Goal: Information Seeking & Learning: Learn about a topic

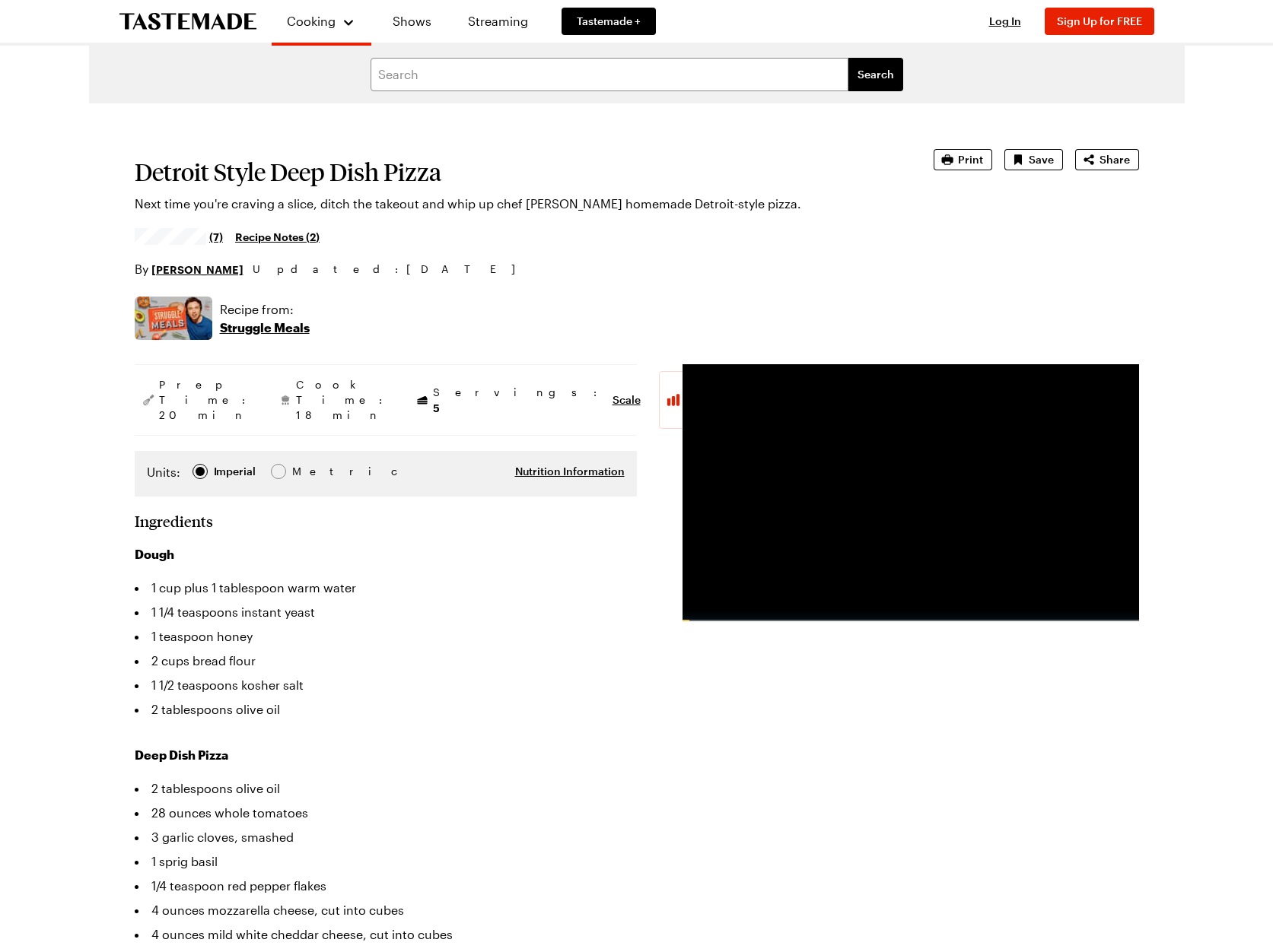
click at [1000, 21] on span "Log In" at bounding box center [1005, 21] width 32 height 13
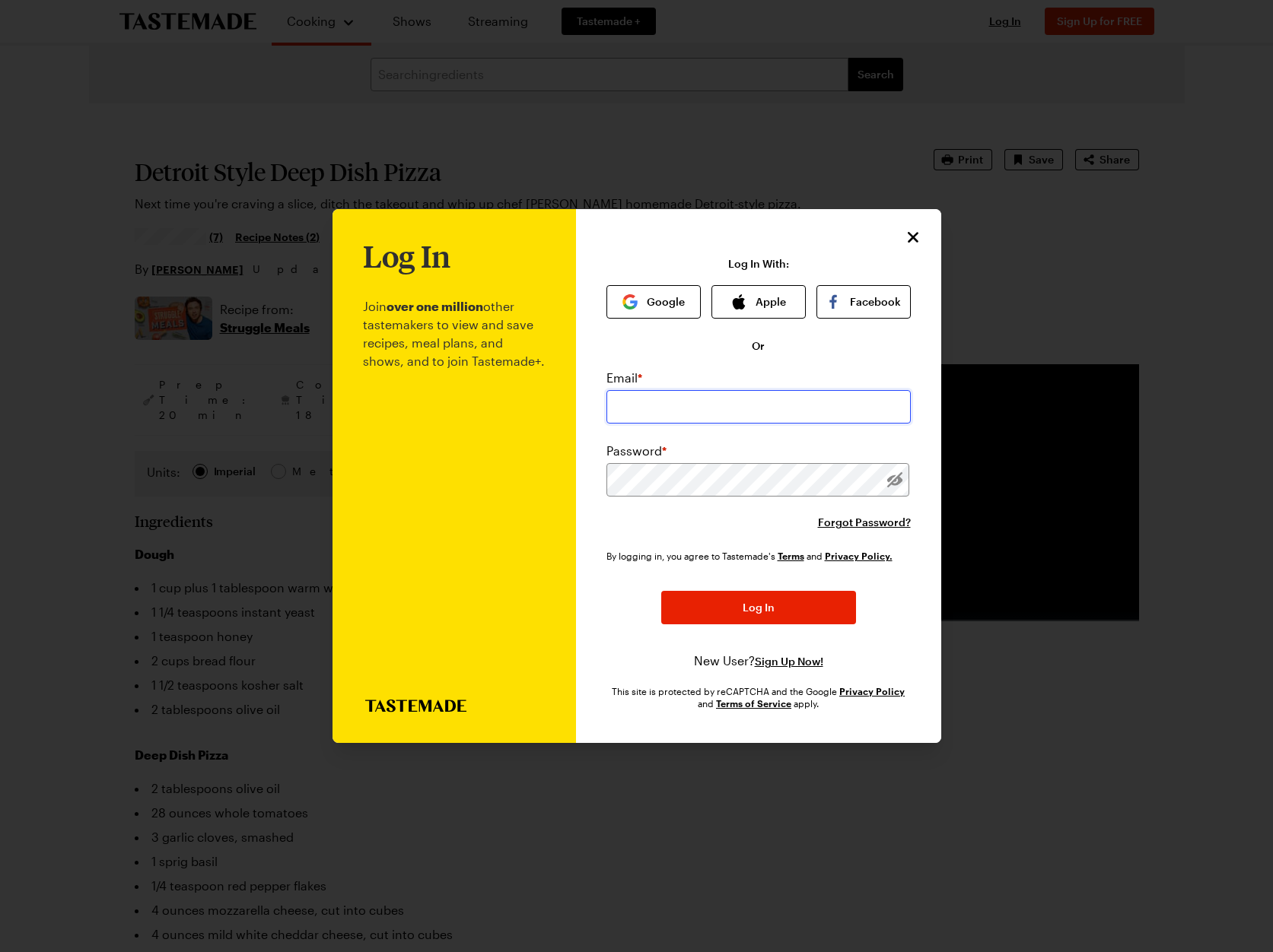
click at [734, 404] on input "email" at bounding box center [758, 407] width 304 height 34
type input "chomola@mac.com"
click at [755, 610] on span "Log In" at bounding box center [758, 608] width 32 height 15
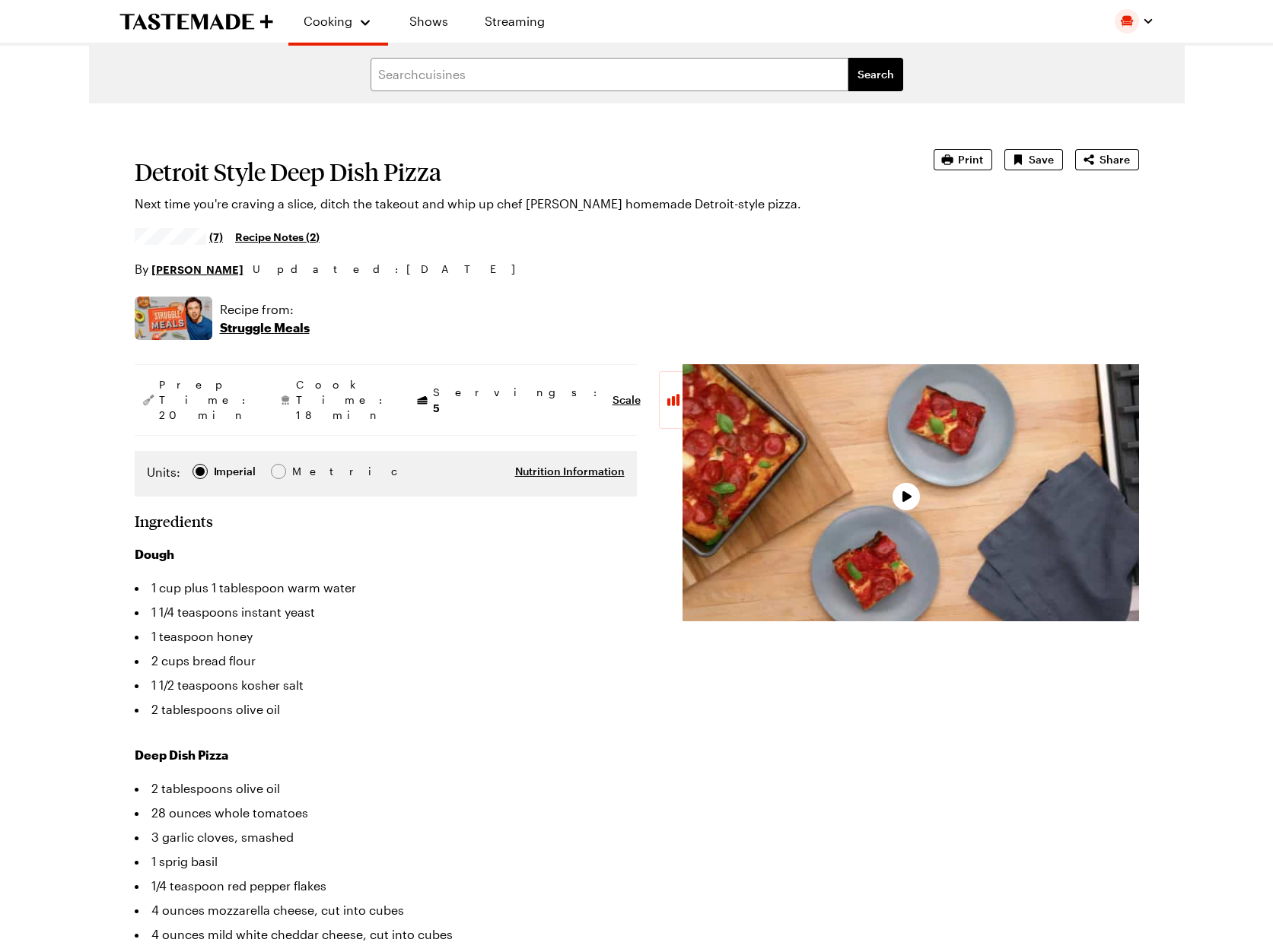
type textarea "x"
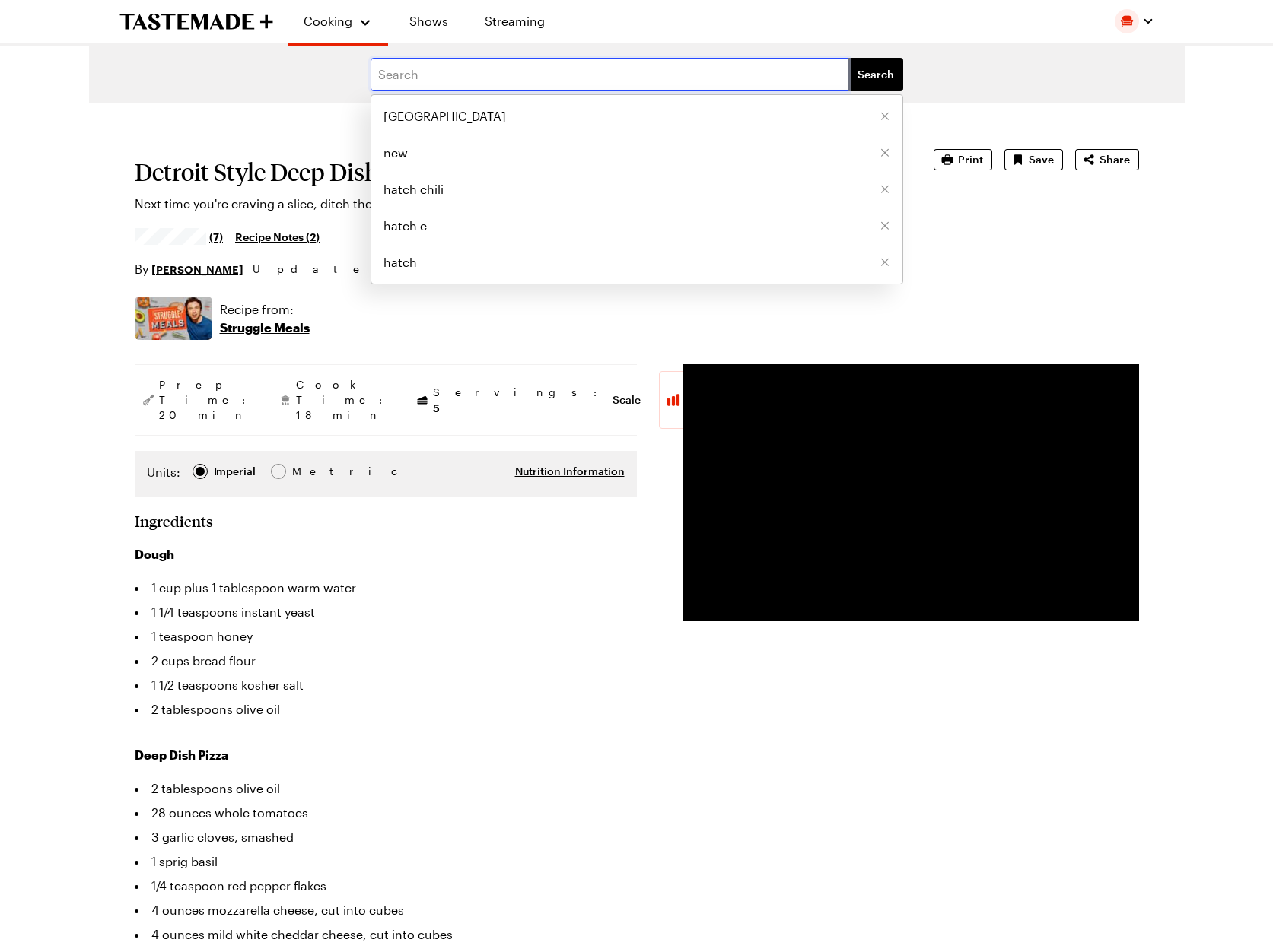
click at [465, 81] on input "text" at bounding box center [610, 74] width 478 height 34
type input "pasta"
click at [849, 58] on button "Search" at bounding box center [876, 74] width 55 height 34
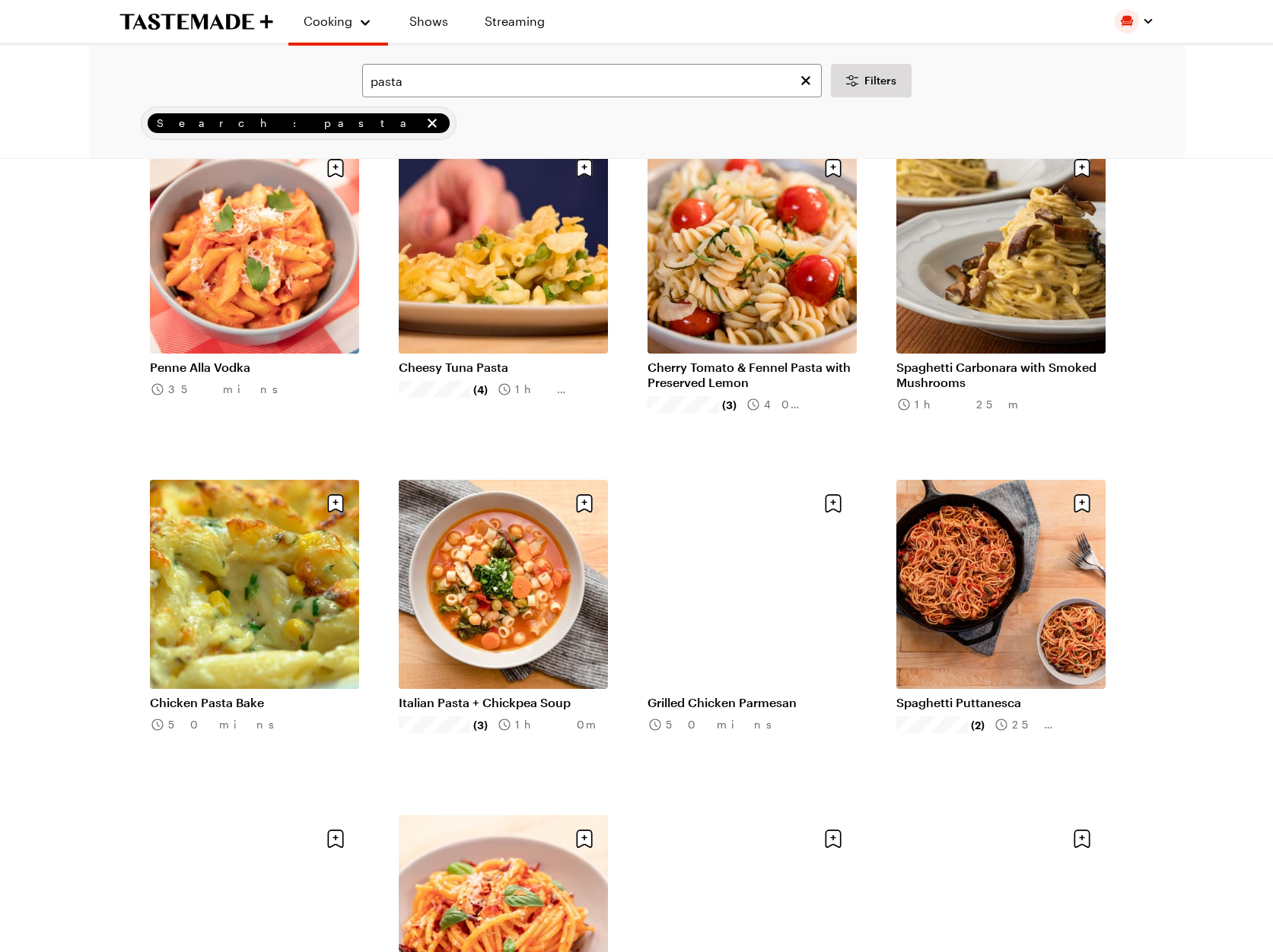
scroll to position [1128, 0]
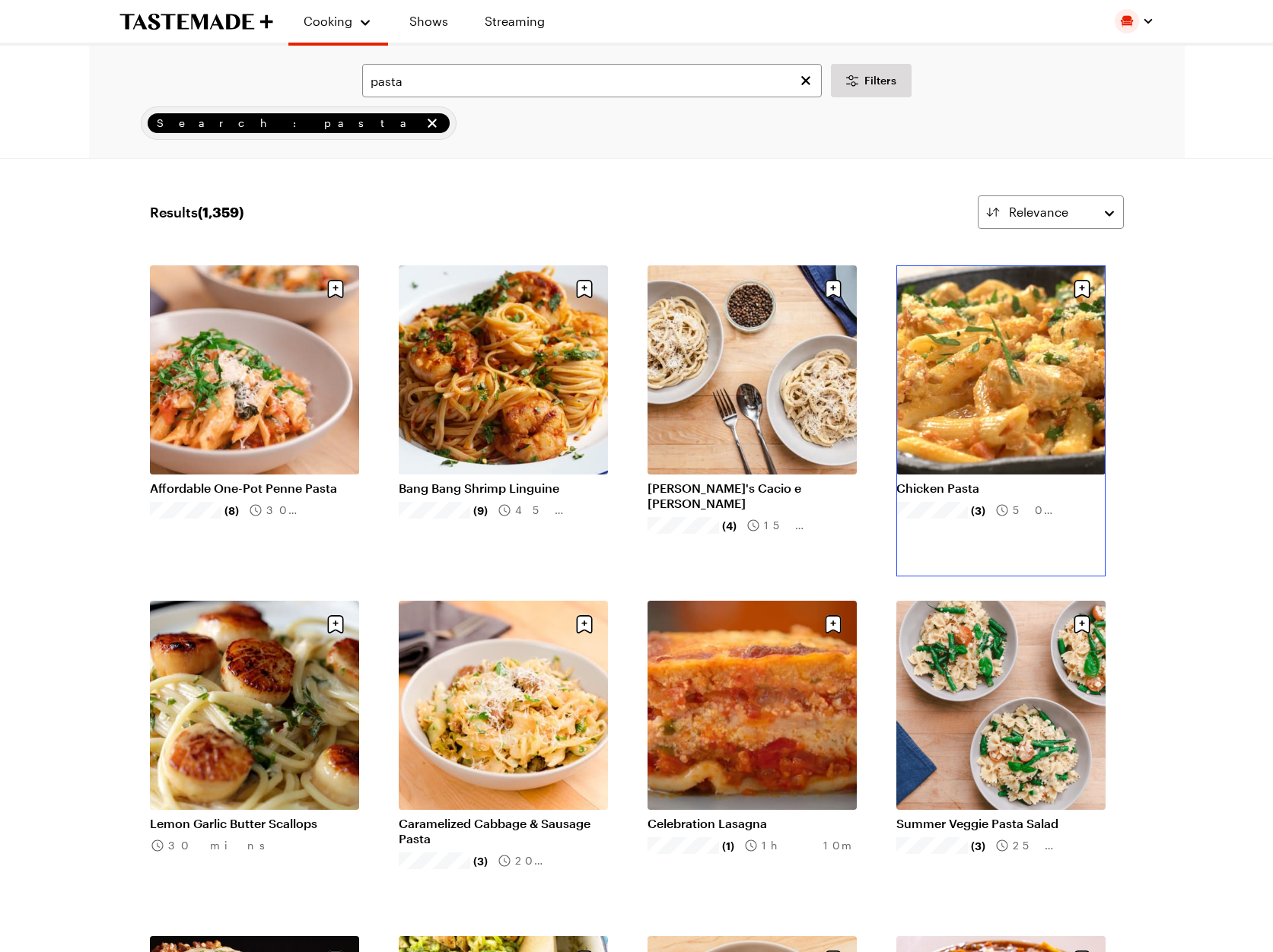
click at [978, 481] on link "Chicken Pasta" at bounding box center [1000, 488] width 209 height 15
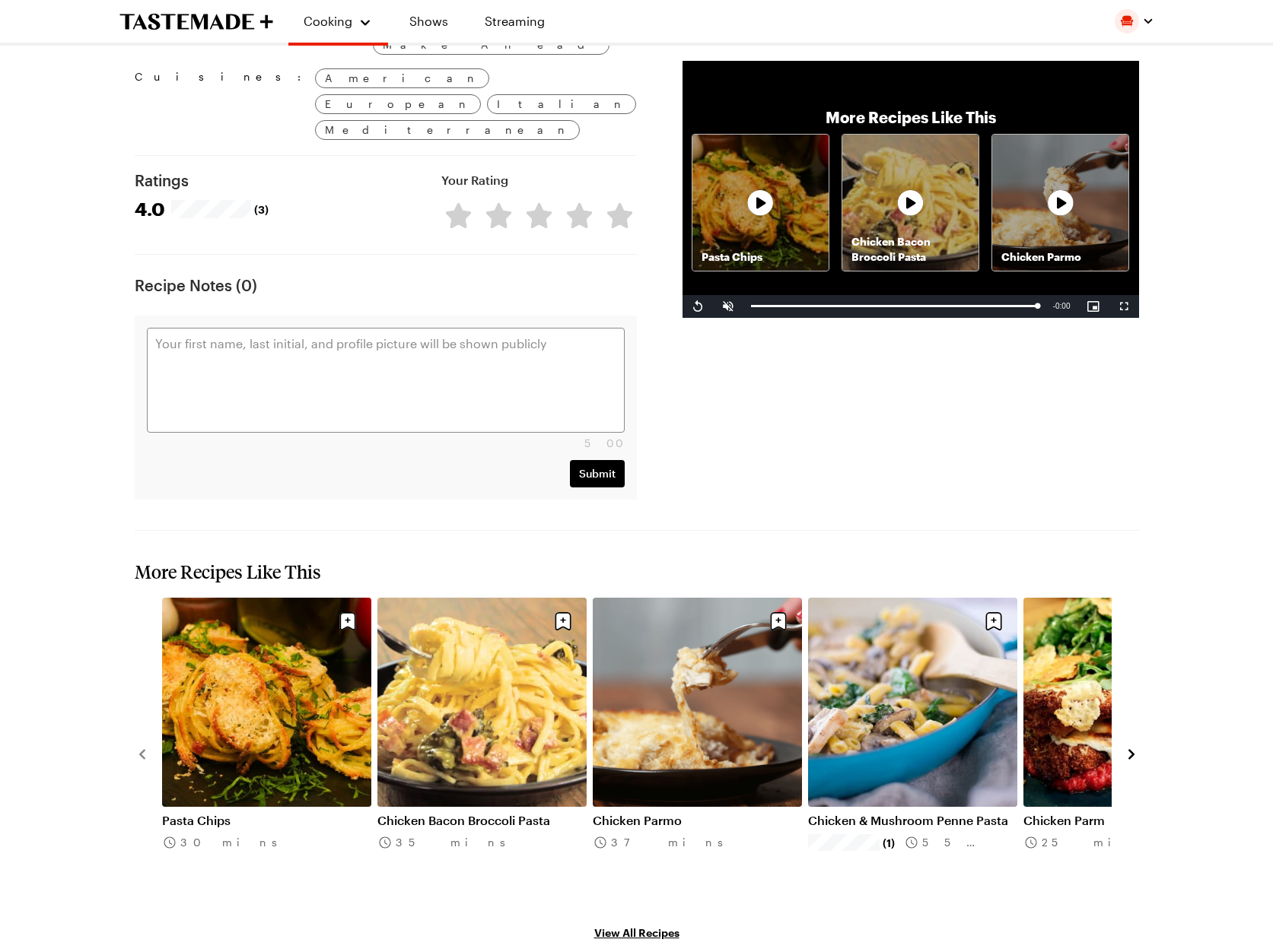
scroll to position [1354, 0]
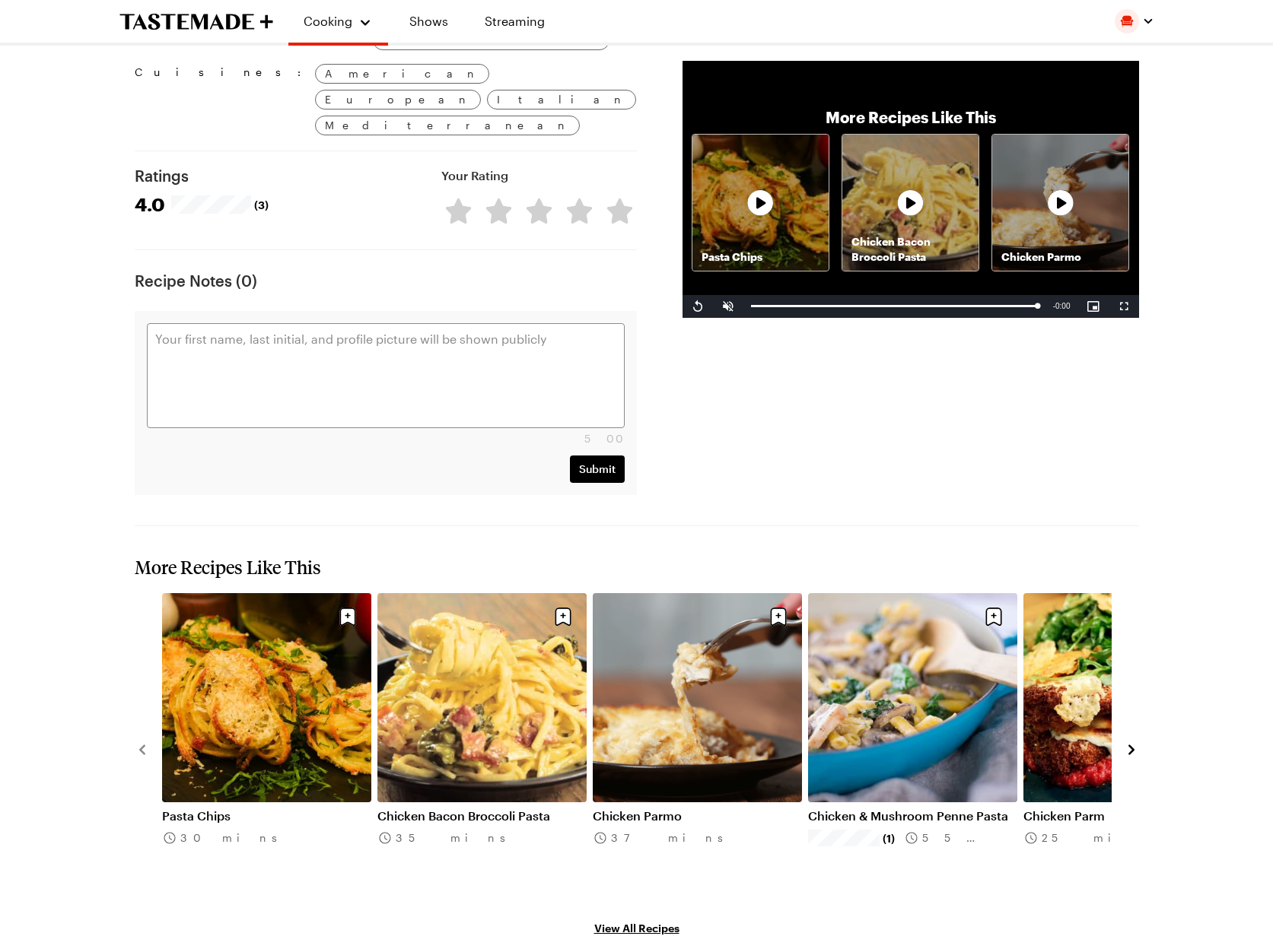
click at [1132, 742] on icon "navigate to next item" at bounding box center [1131, 749] width 15 height 15
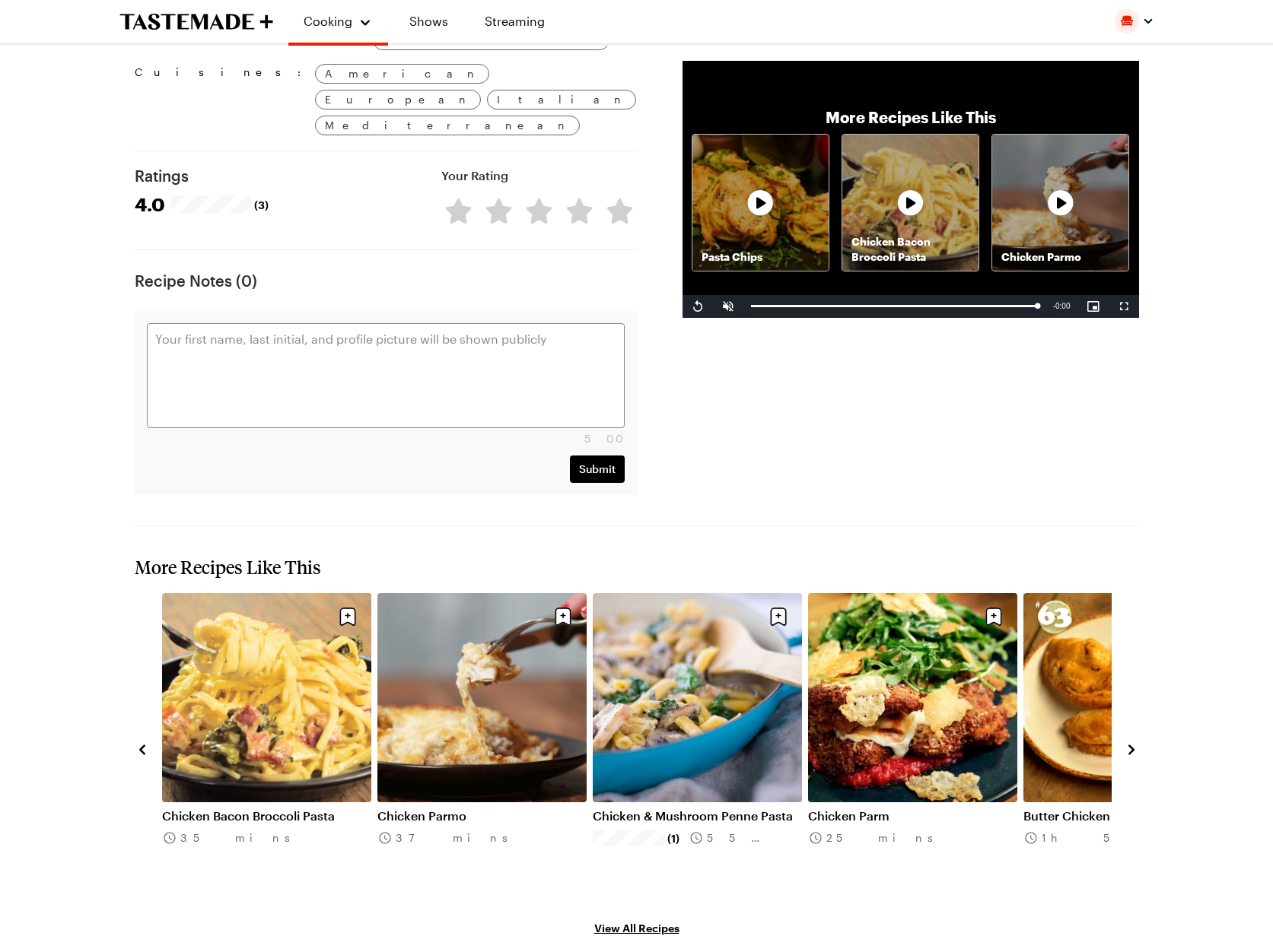
click at [1132, 742] on icon "navigate to next item" at bounding box center [1131, 749] width 15 height 15
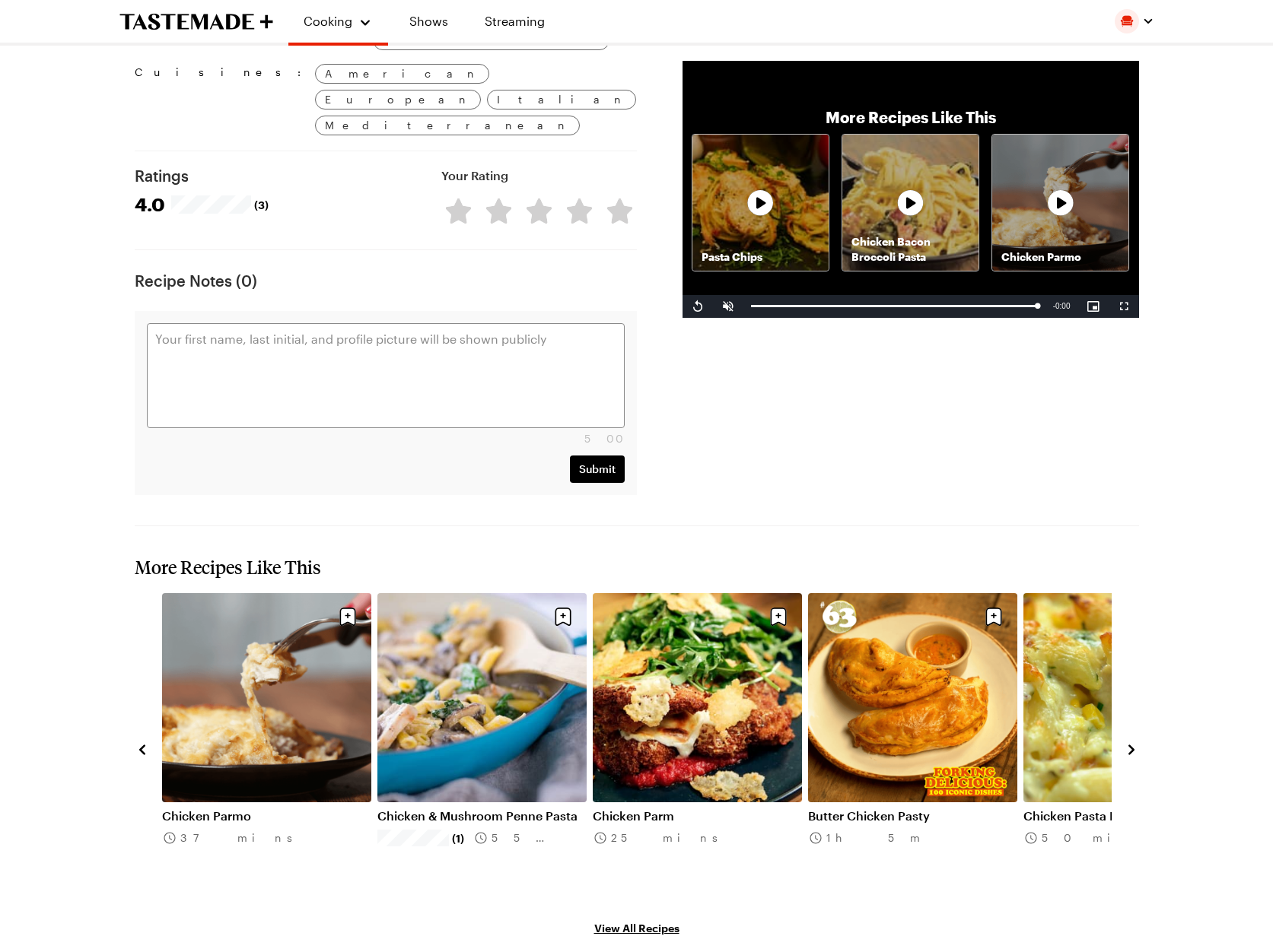
click at [1133, 742] on icon "navigate to next item" at bounding box center [1131, 749] width 15 height 15
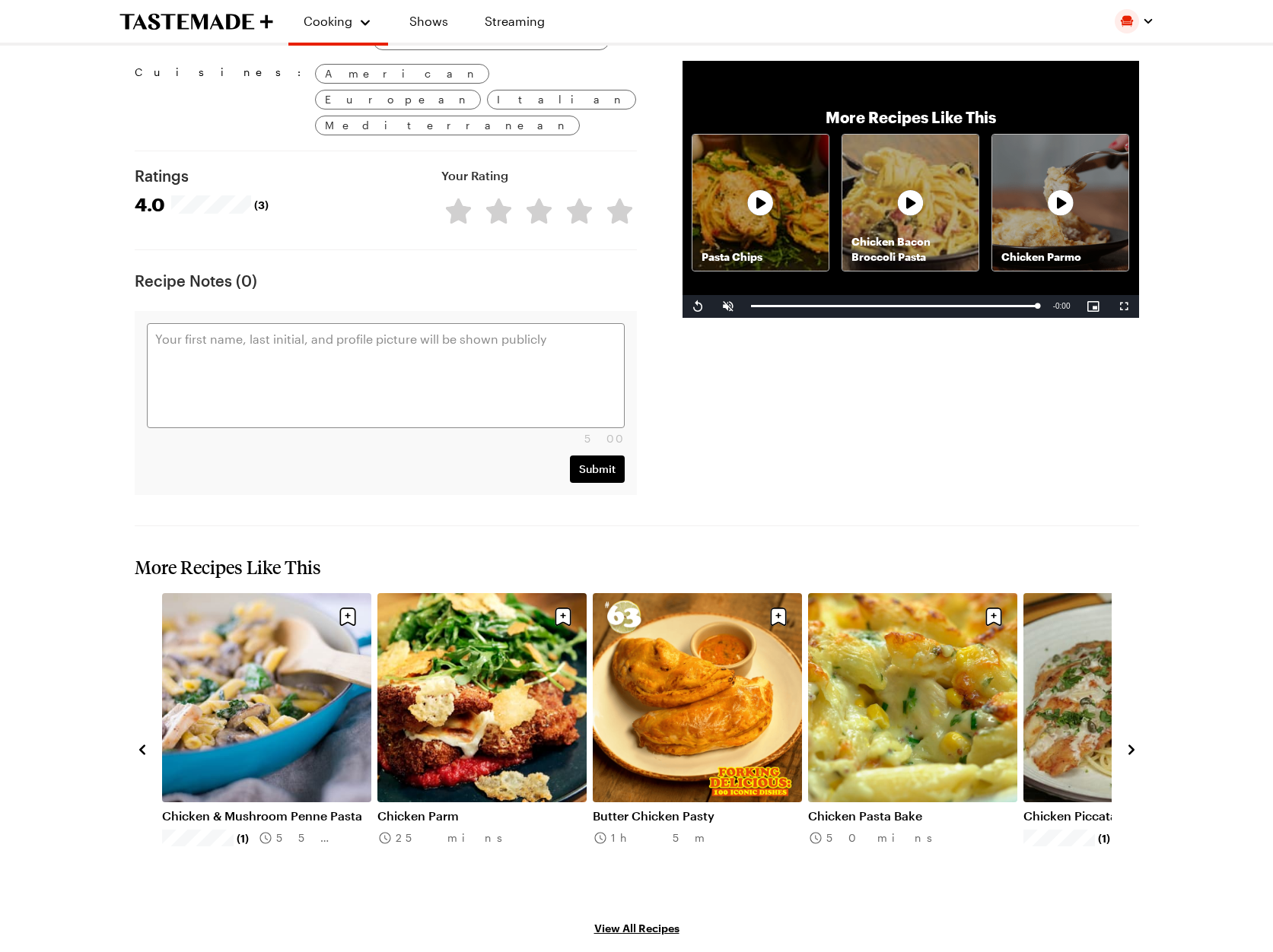
click at [1134, 742] on icon "navigate to next item" at bounding box center [1131, 749] width 15 height 15
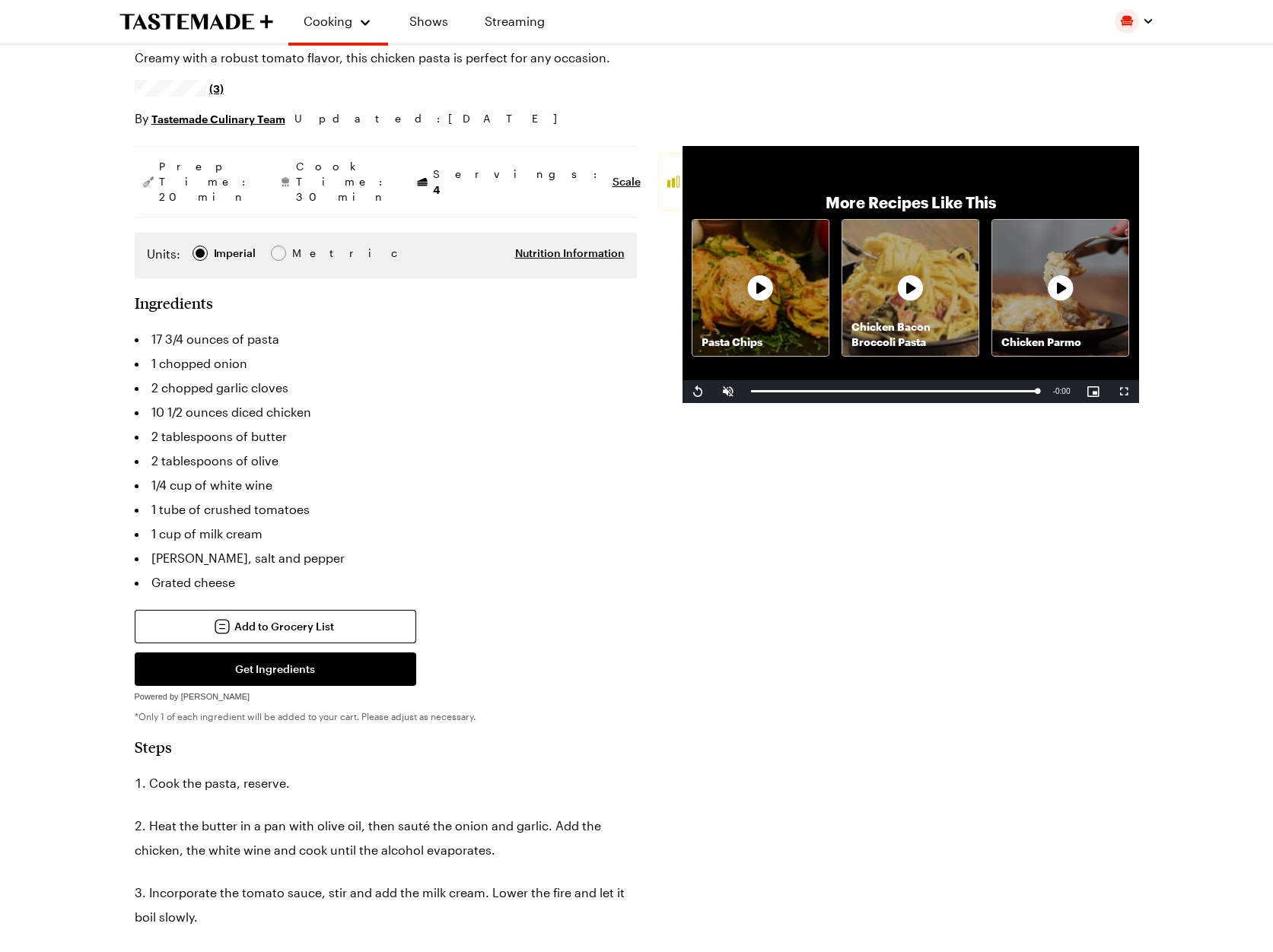
scroll to position [0, 0]
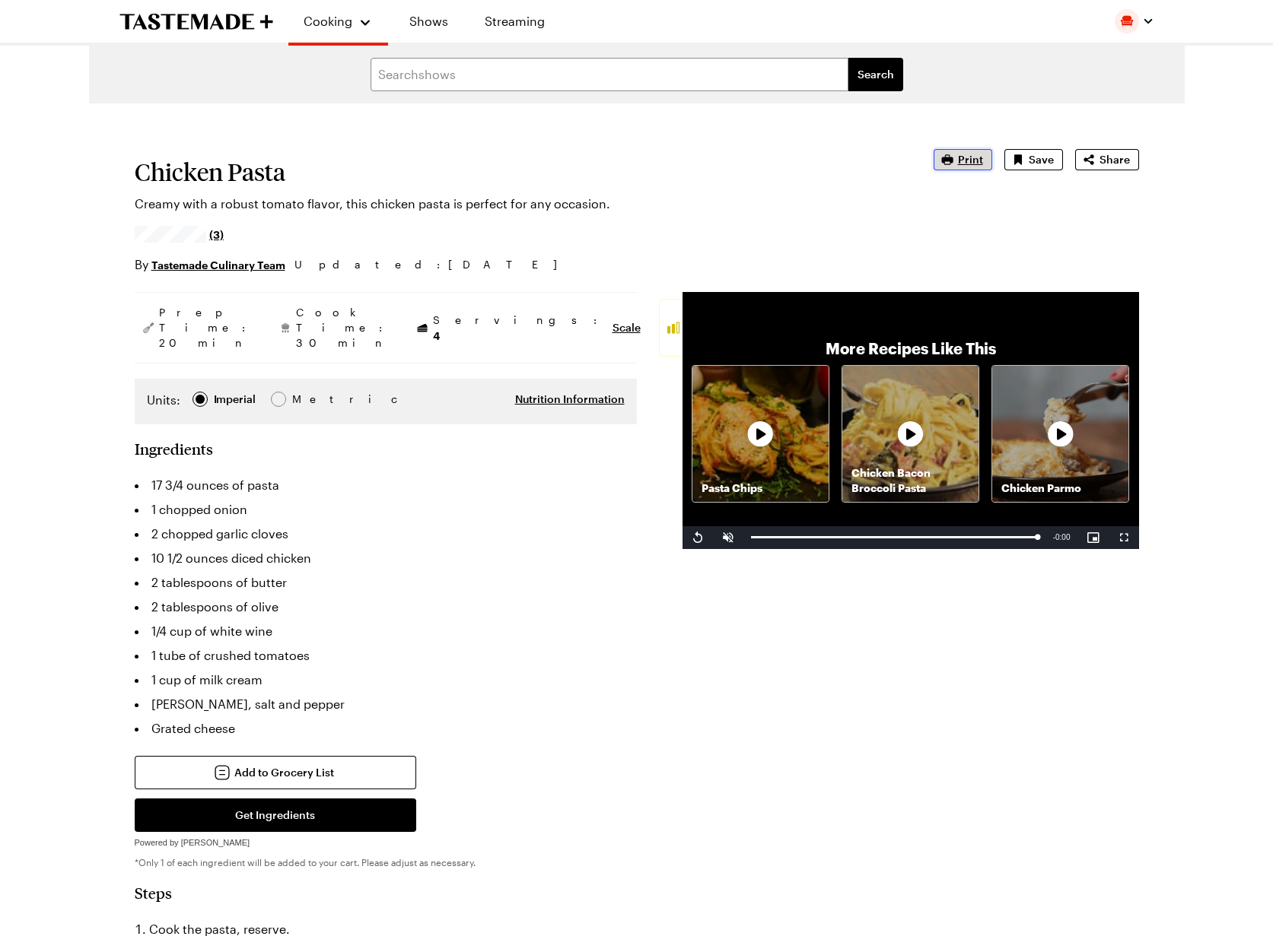
click at [970, 155] on span "Print" at bounding box center [970, 159] width 25 height 15
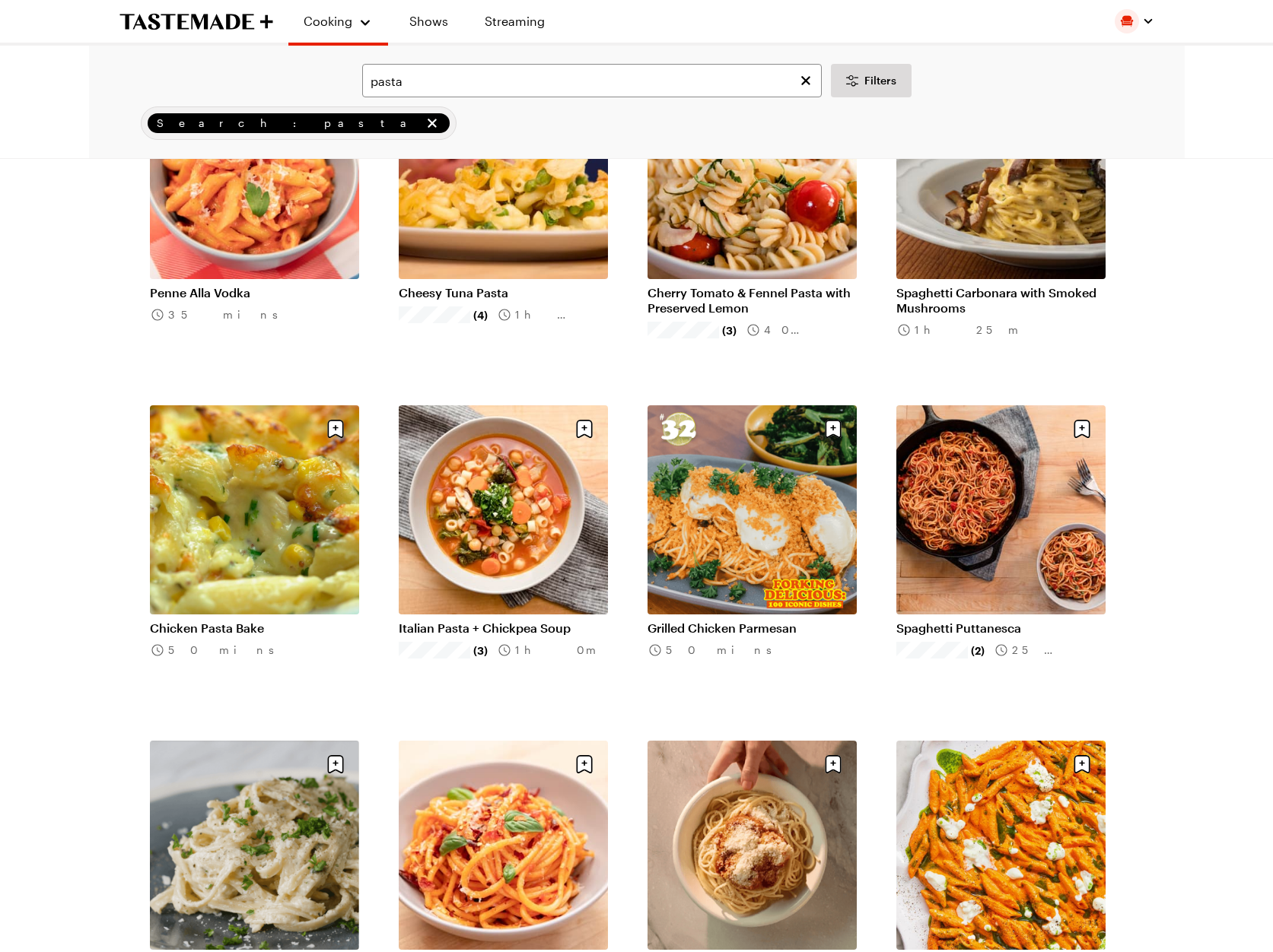
scroll to position [1209, 0]
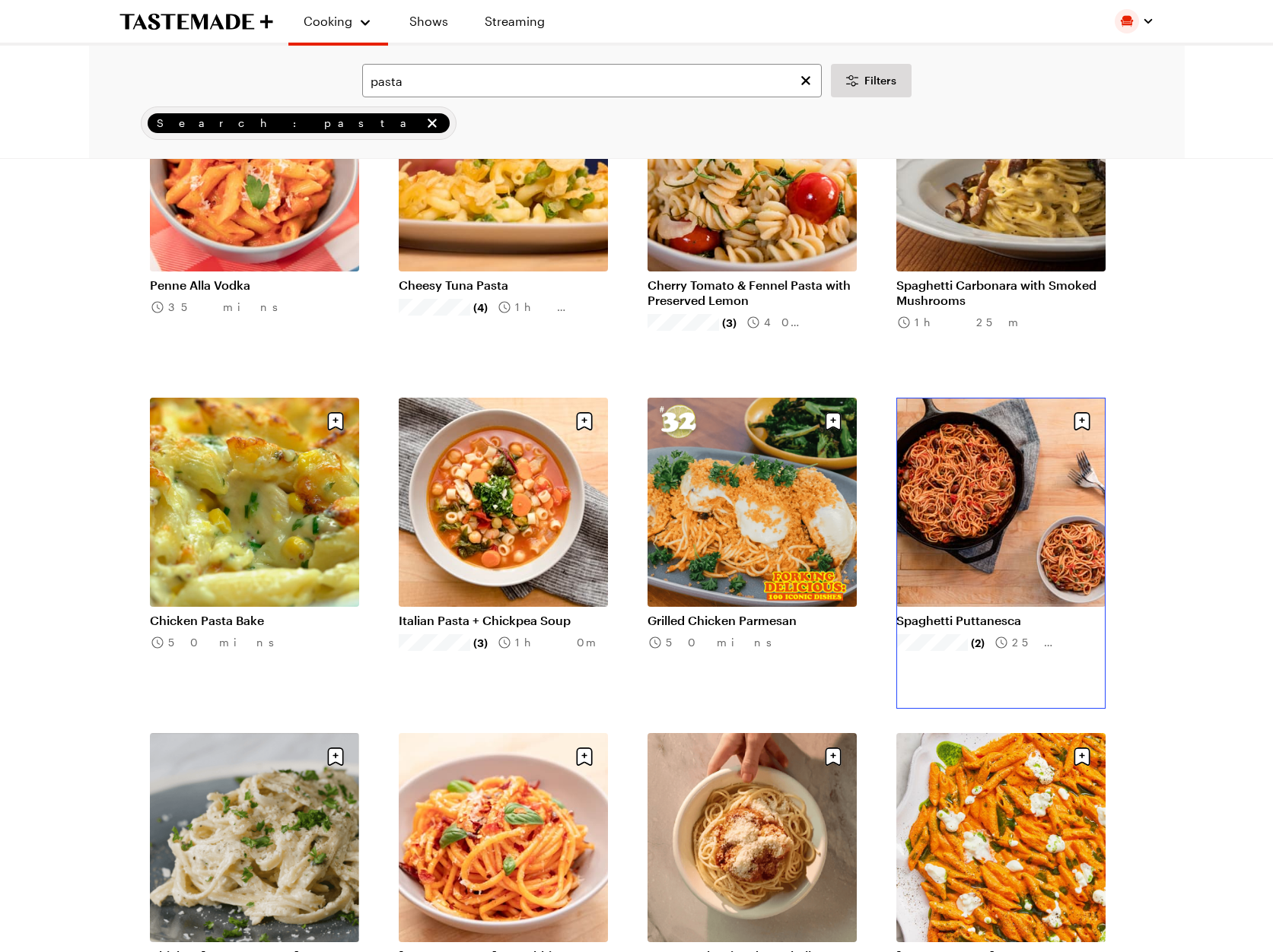
click at [949, 613] on link "Spaghetti Puttanesca" at bounding box center [1000, 620] width 209 height 15
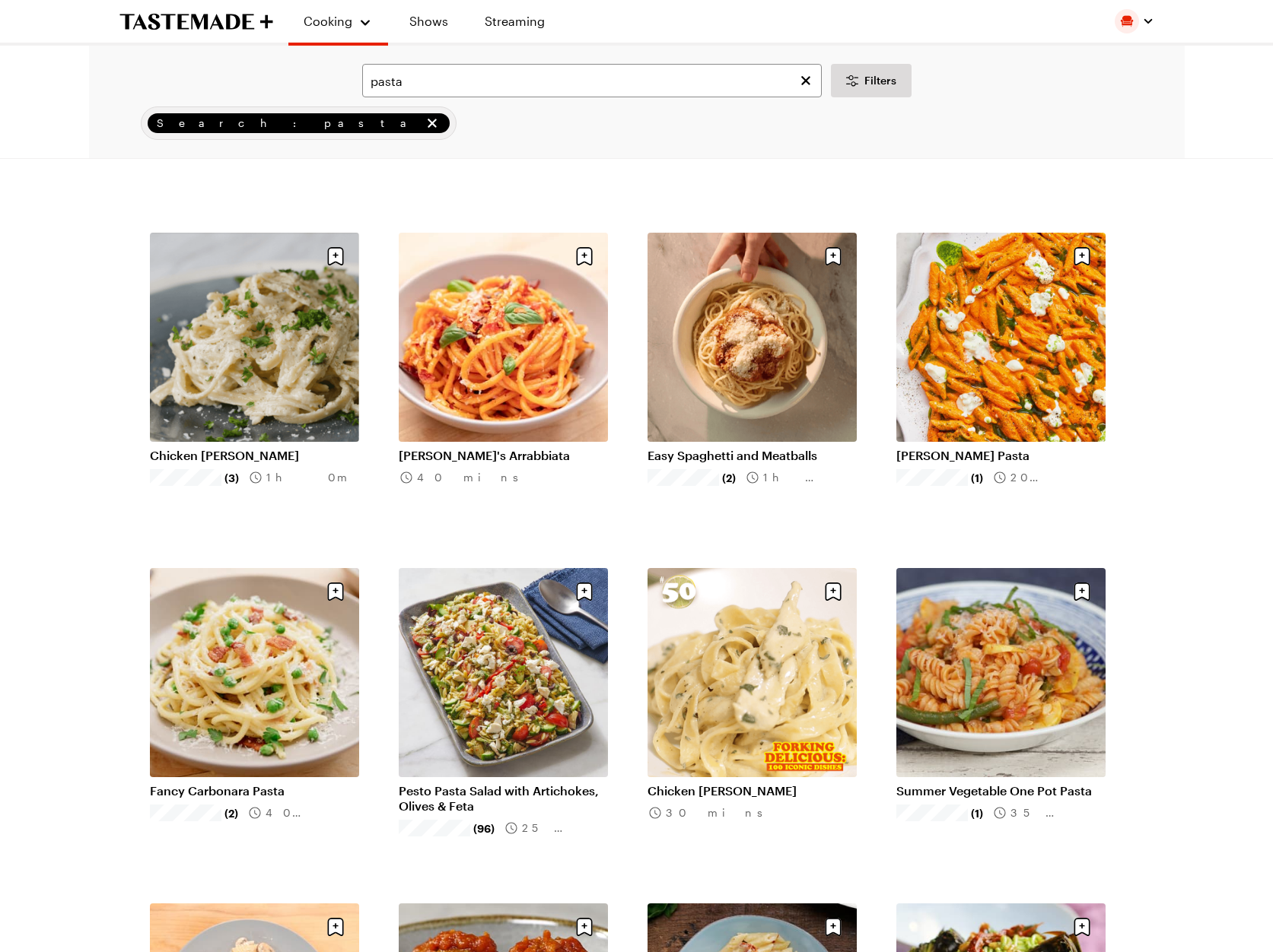
scroll to position [1717, 0]
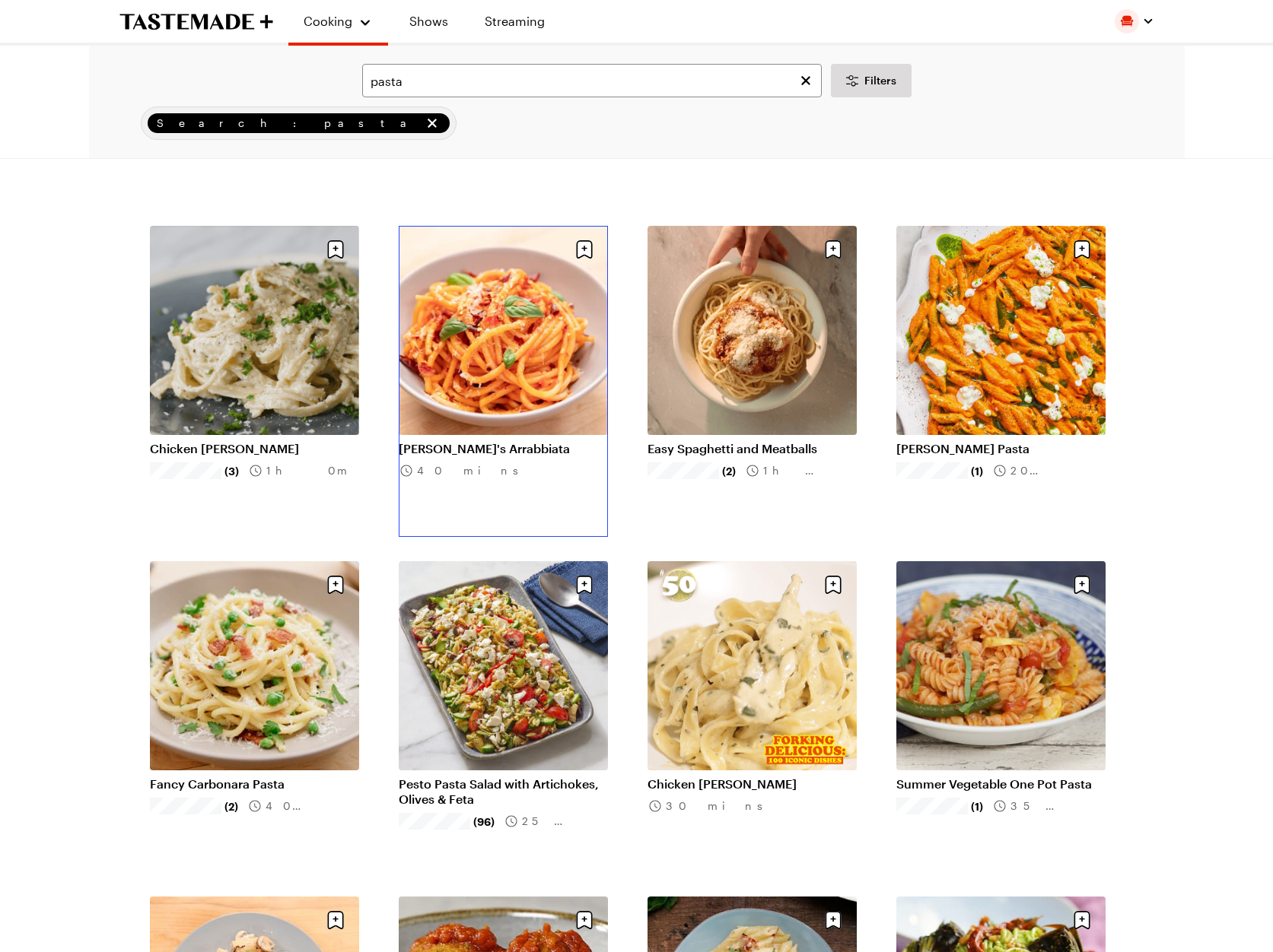
click at [498, 441] on link "[PERSON_NAME]'s Arrabbiata" at bounding box center [503, 449] width 209 height 15
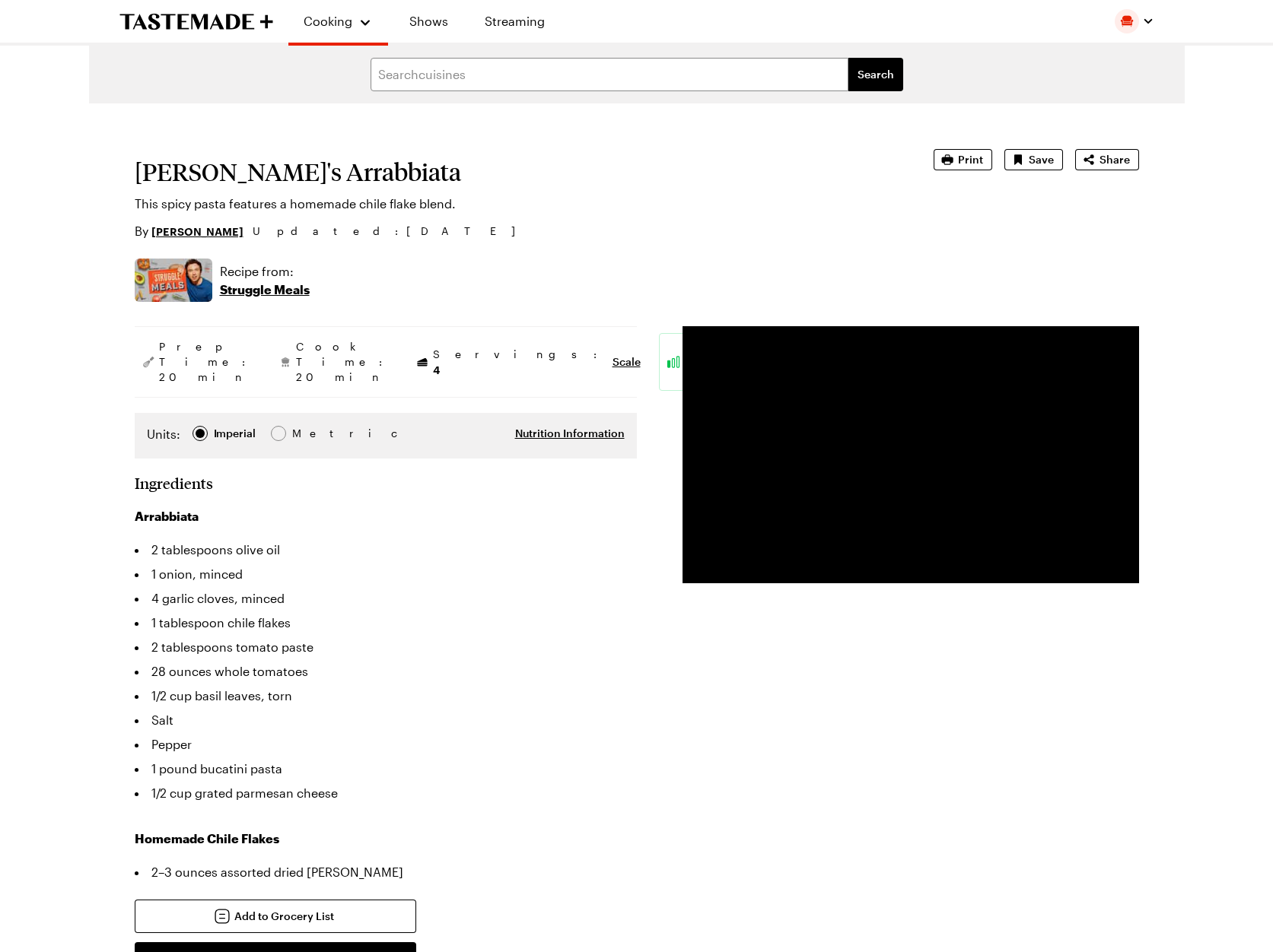
scroll to position [9, 0]
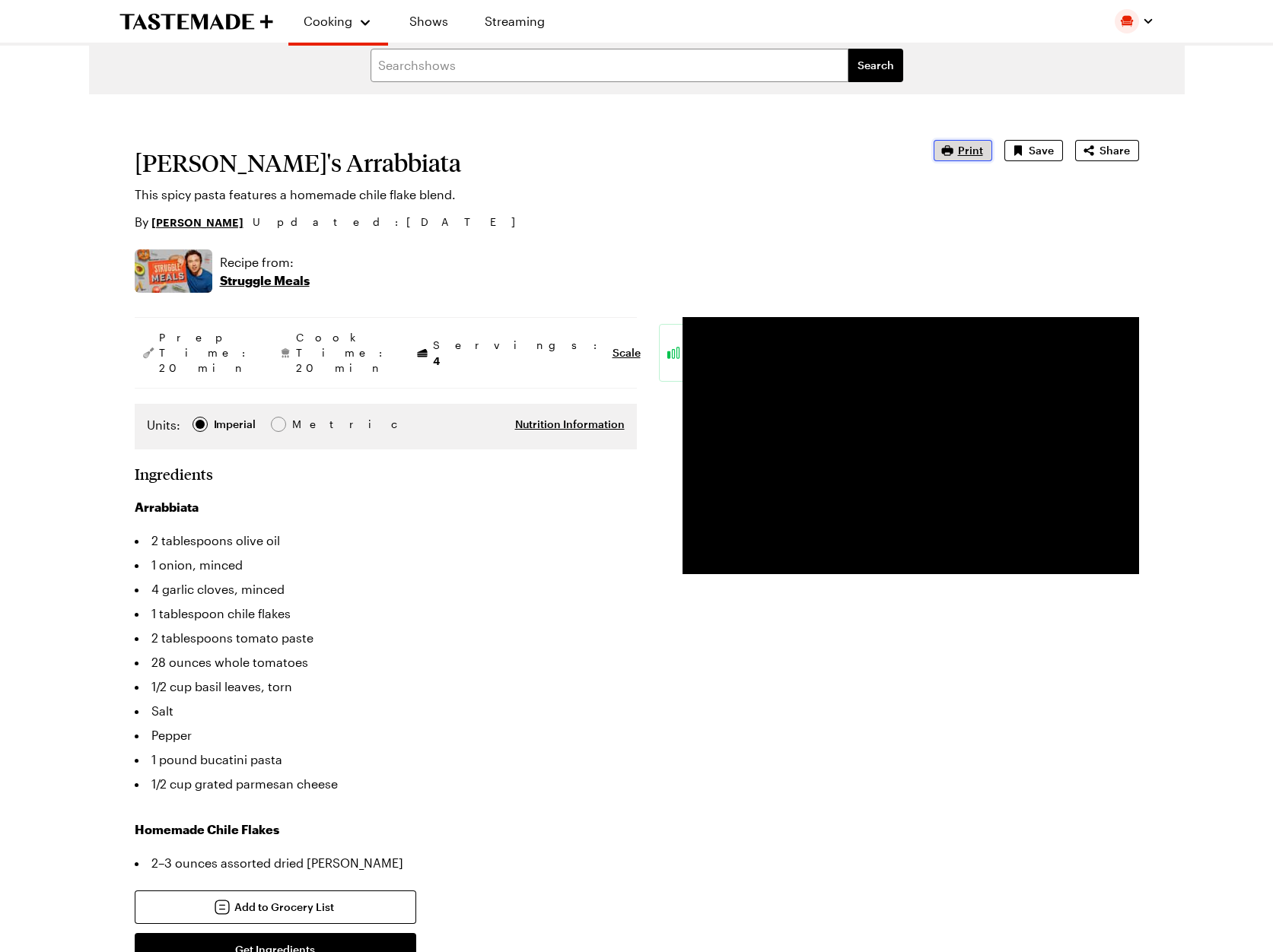
click at [968, 152] on span "Print" at bounding box center [970, 150] width 25 height 15
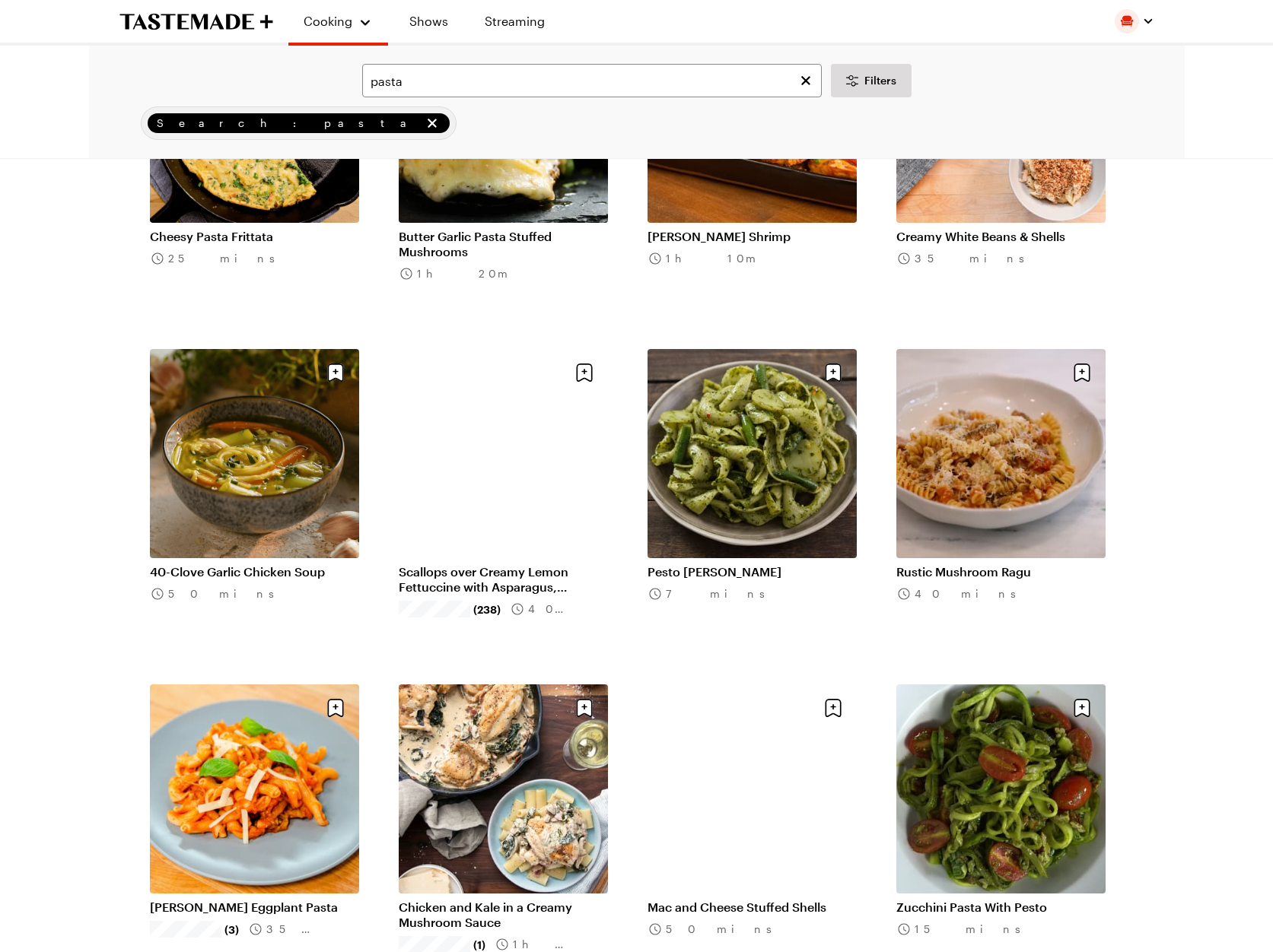
scroll to position [2944, 0]
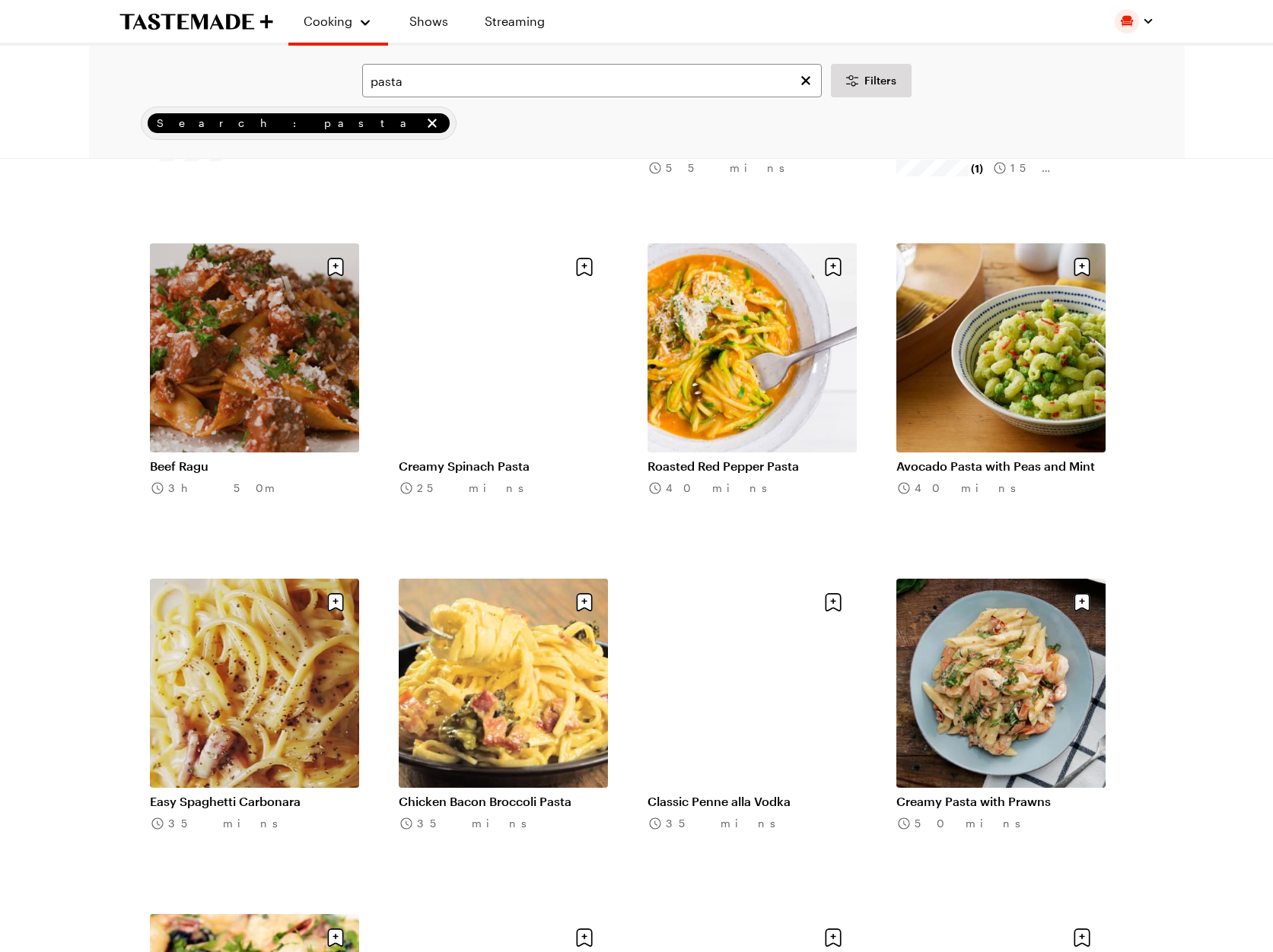
scroll to position [4719, 0]
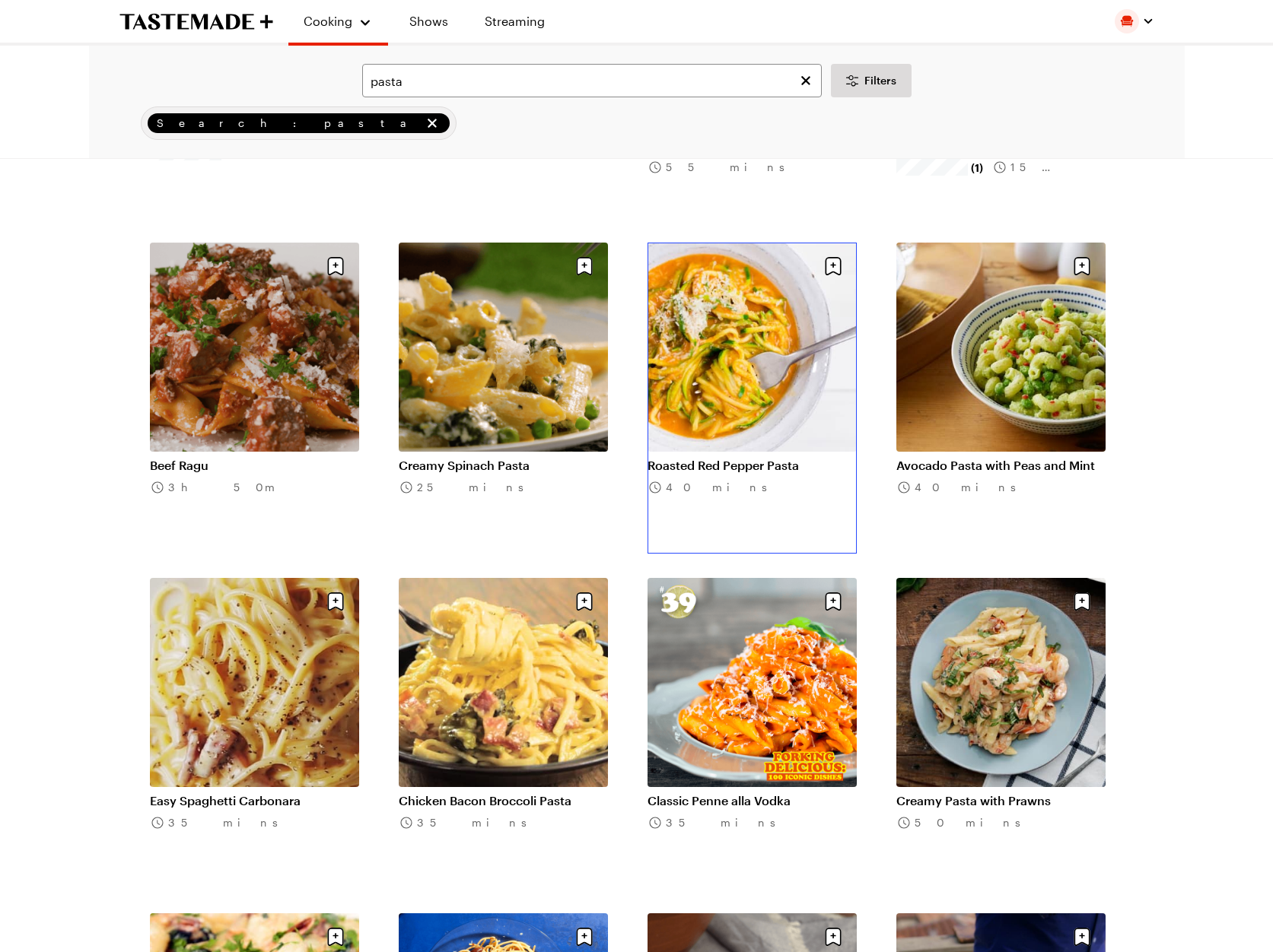
click at [735, 458] on link "Roasted Red Pepper Pasta" at bounding box center [752, 465] width 209 height 15
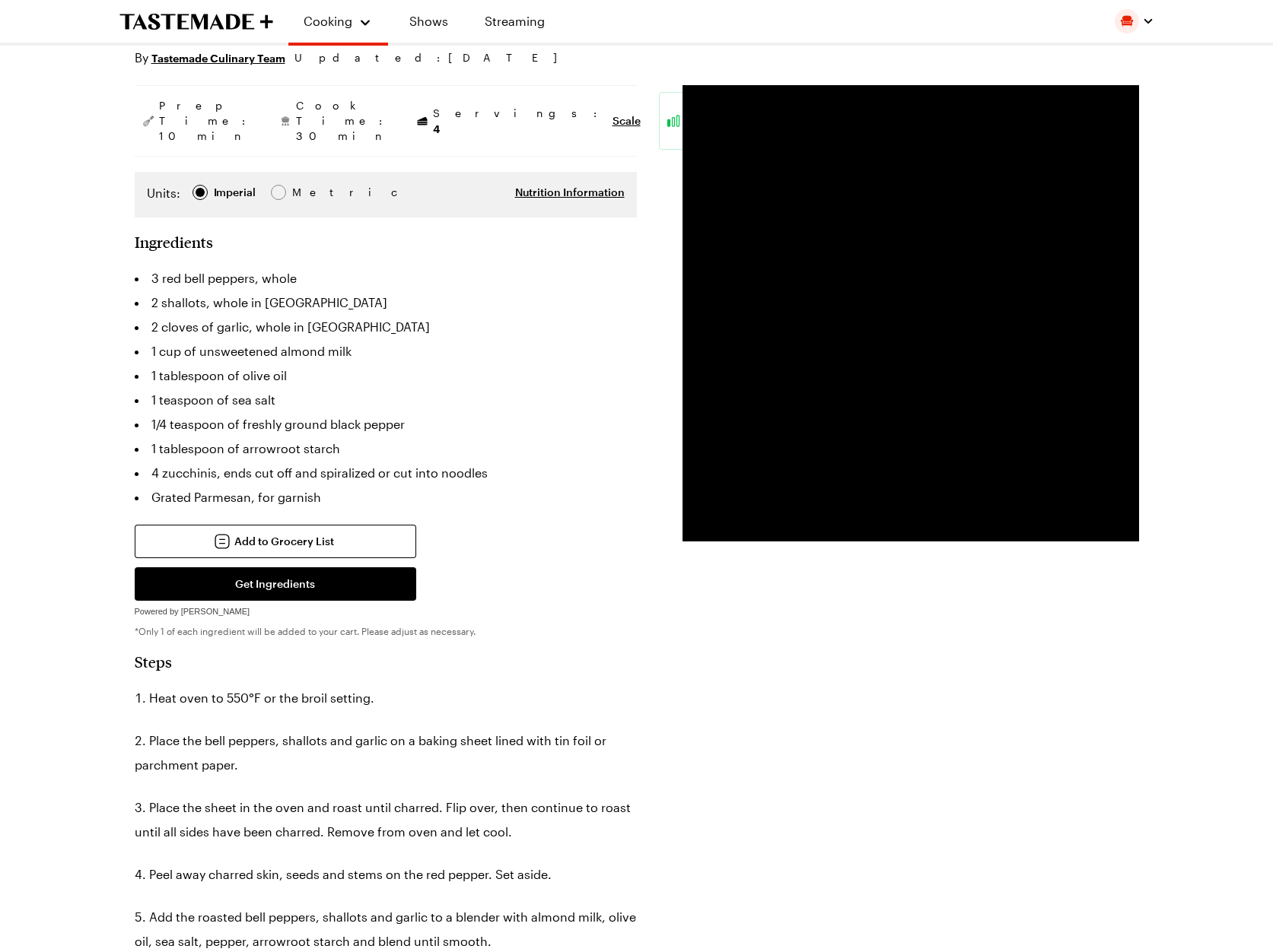
scroll to position [174, 0]
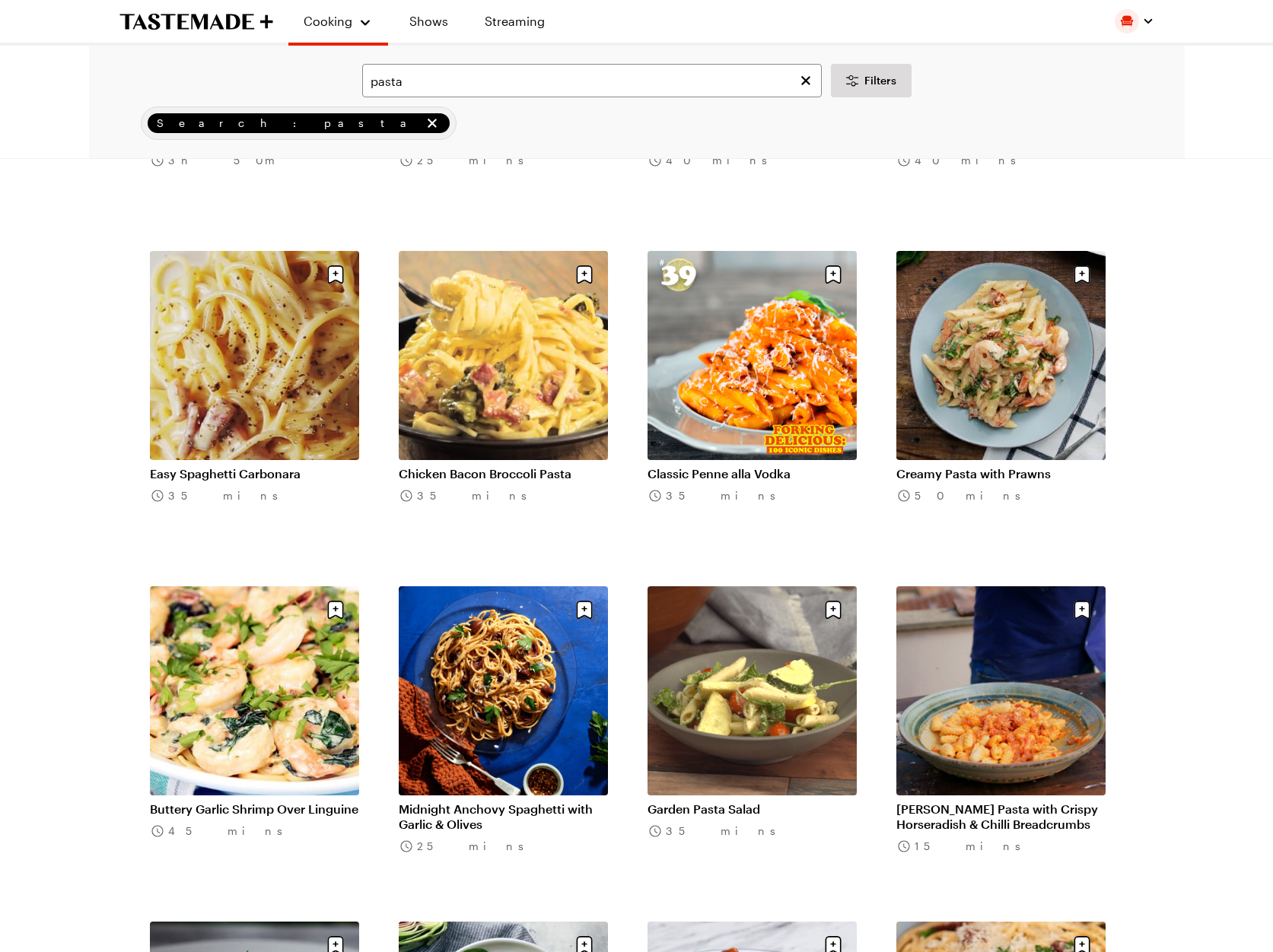
scroll to position [5048, 0]
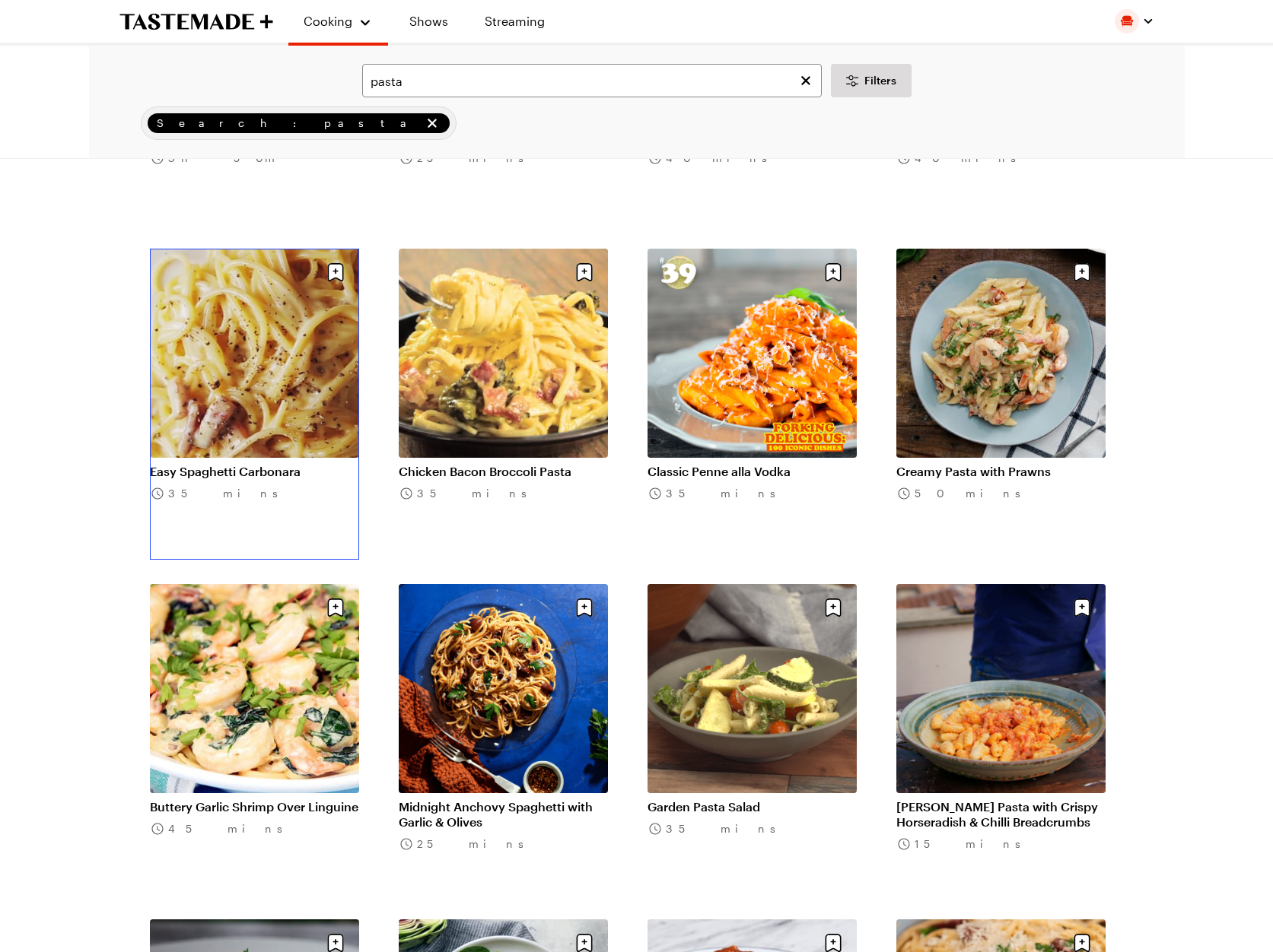
click at [266, 464] on link "Easy Spaghetti Carbonara" at bounding box center [254, 471] width 209 height 15
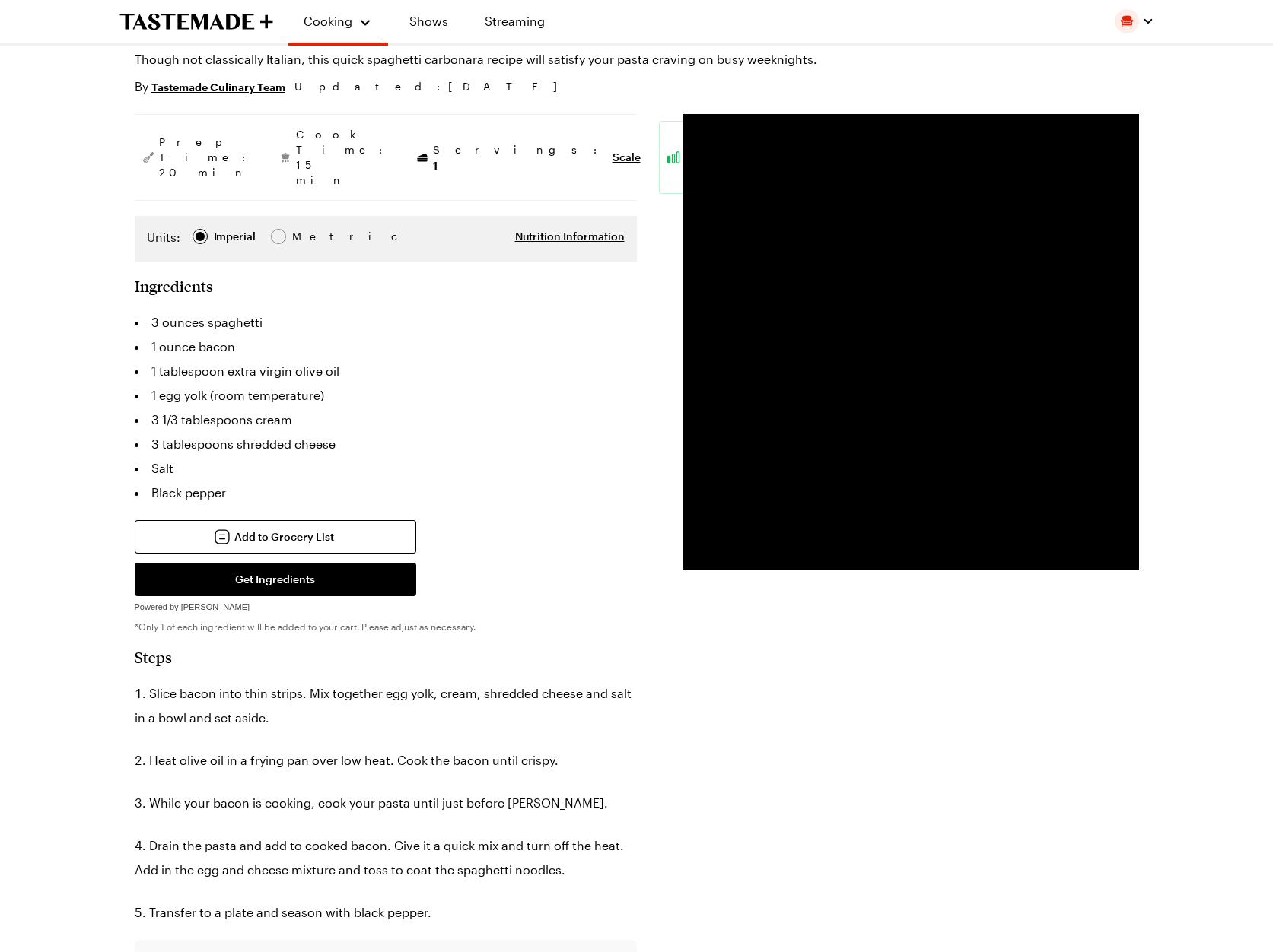
scroll to position [144, 0]
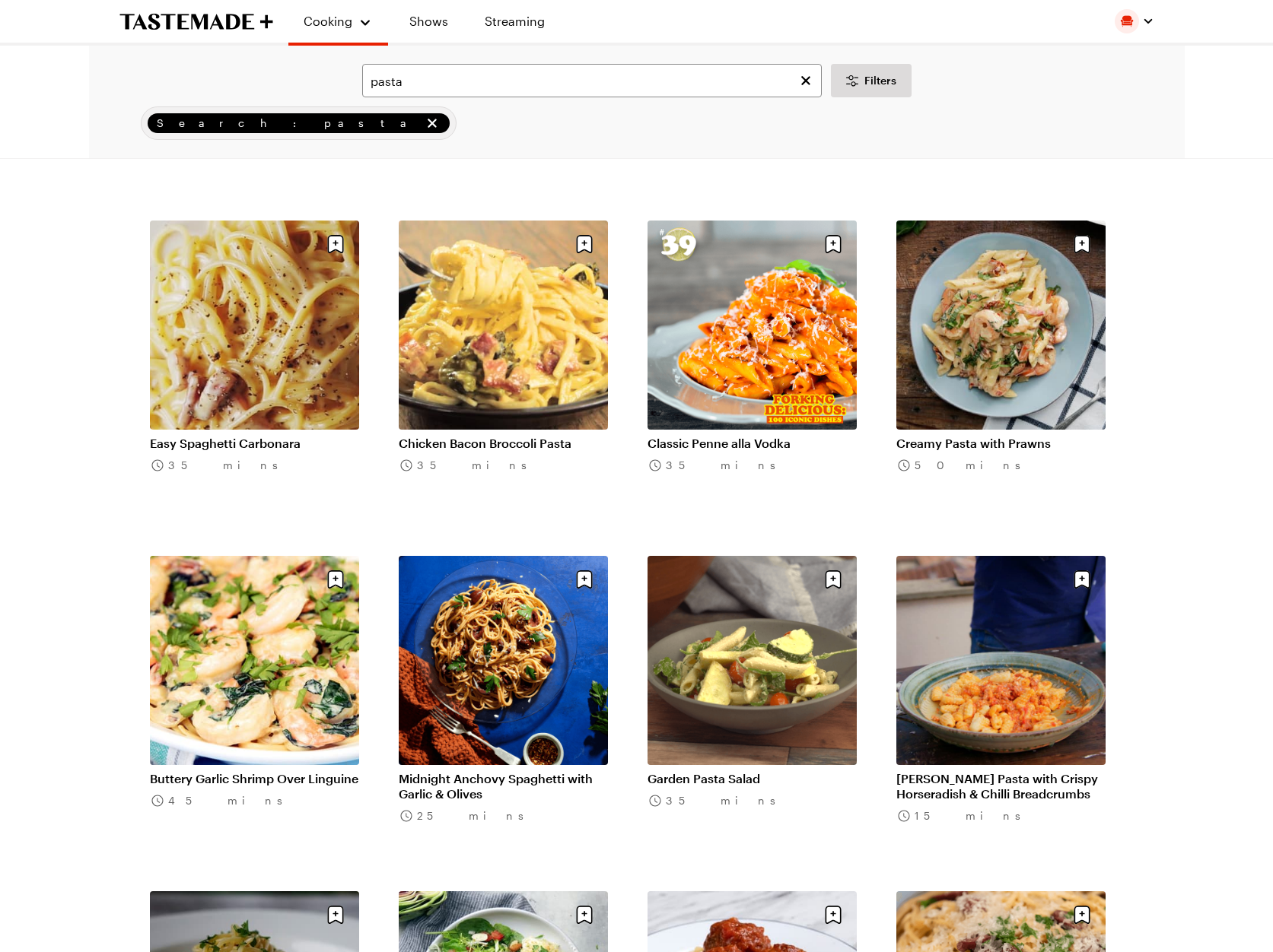
scroll to position [5080, 0]
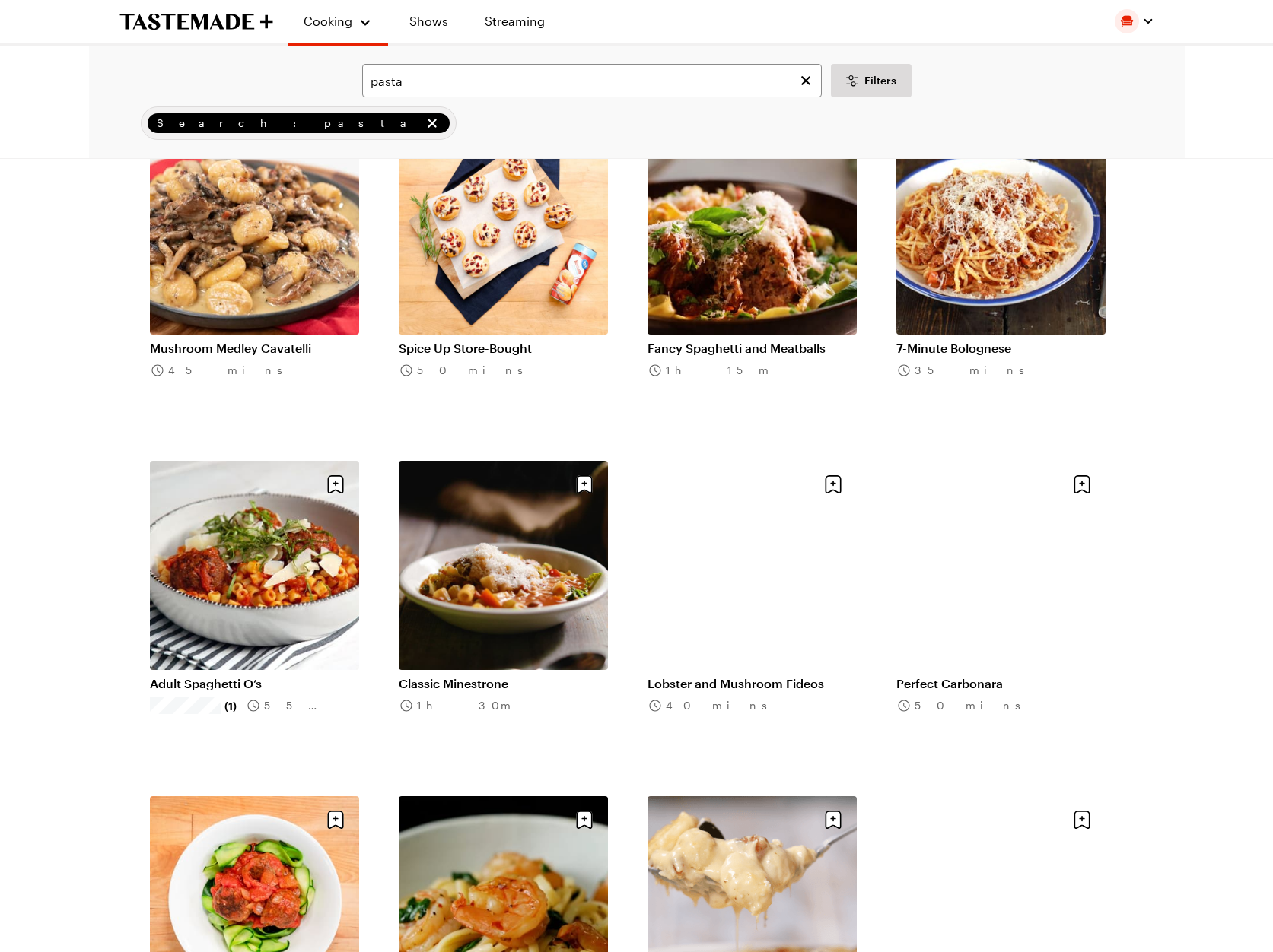
scroll to position [6509, 0]
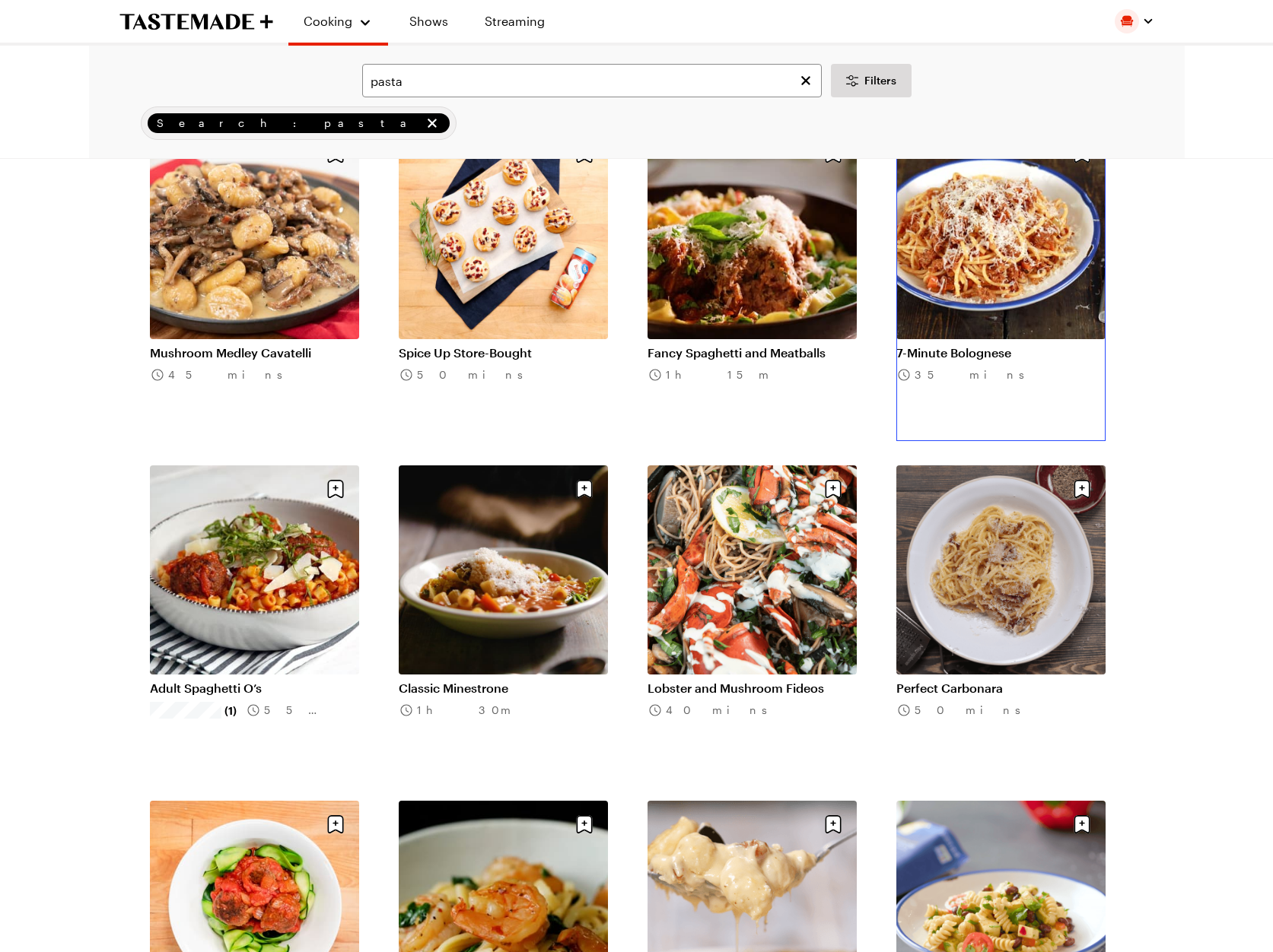
click at [958, 345] on link "7-Minute Bolognese" at bounding box center [1000, 352] width 209 height 15
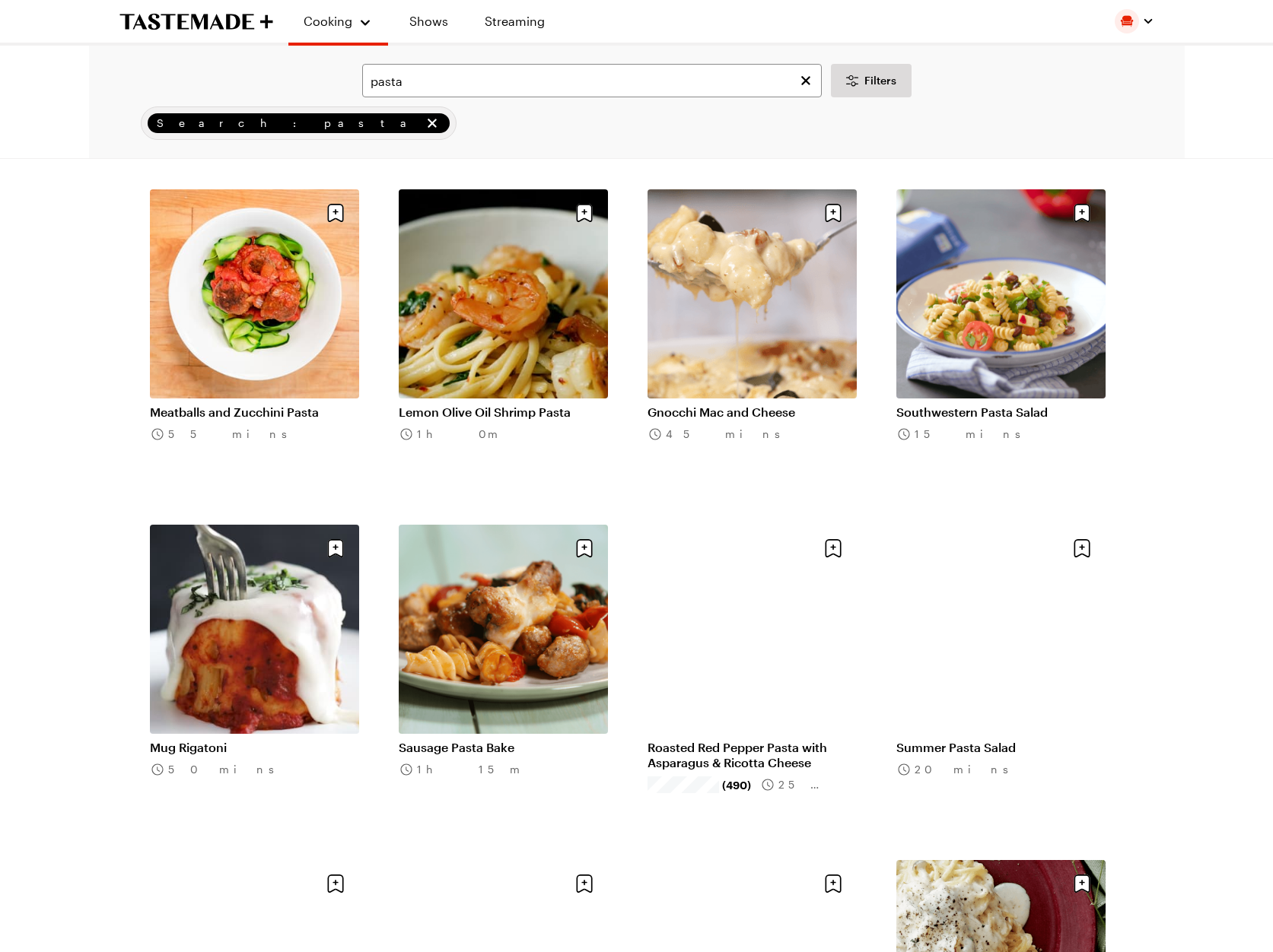
scroll to position [7179, 0]
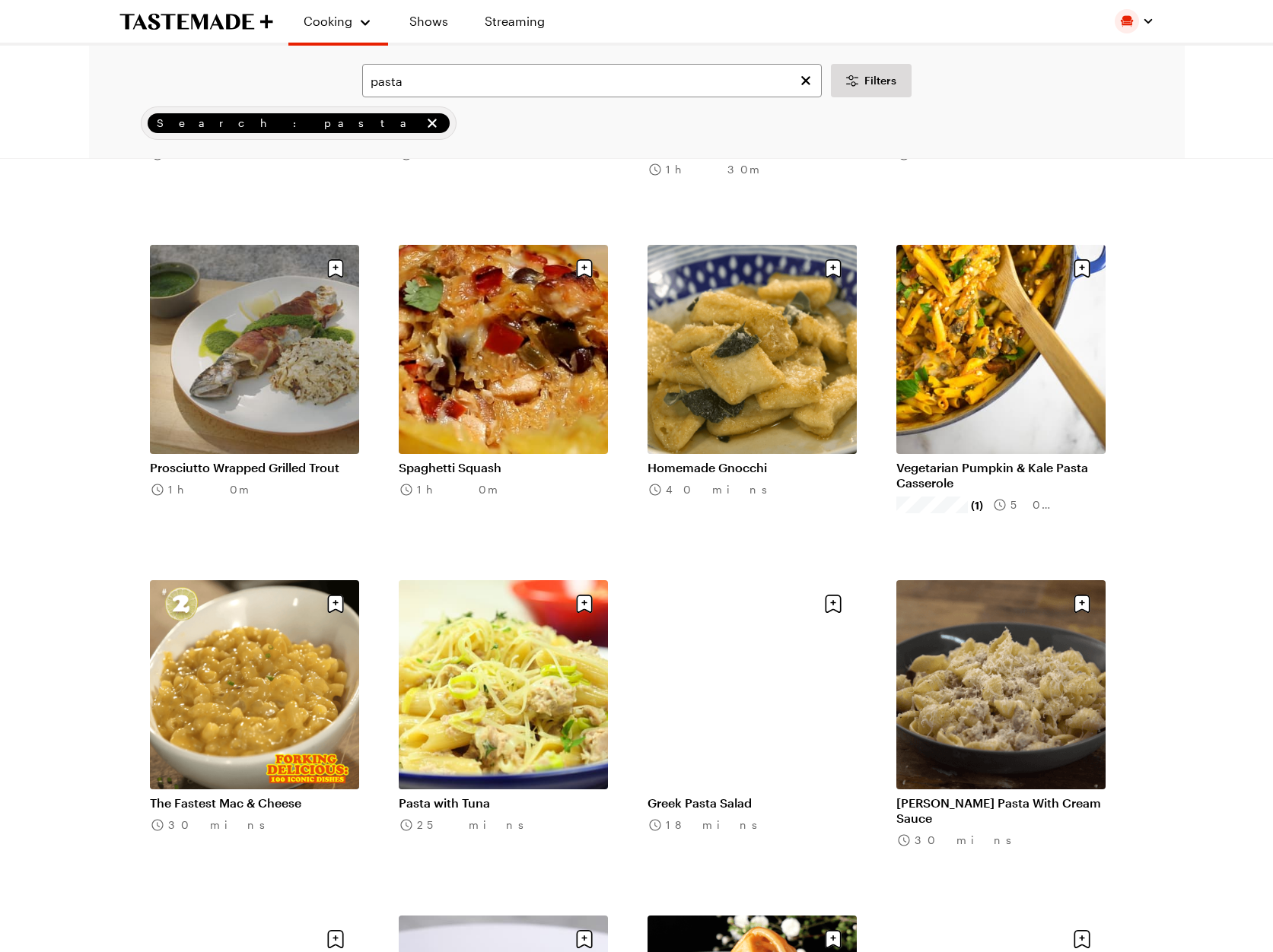
scroll to position [9130, 0]
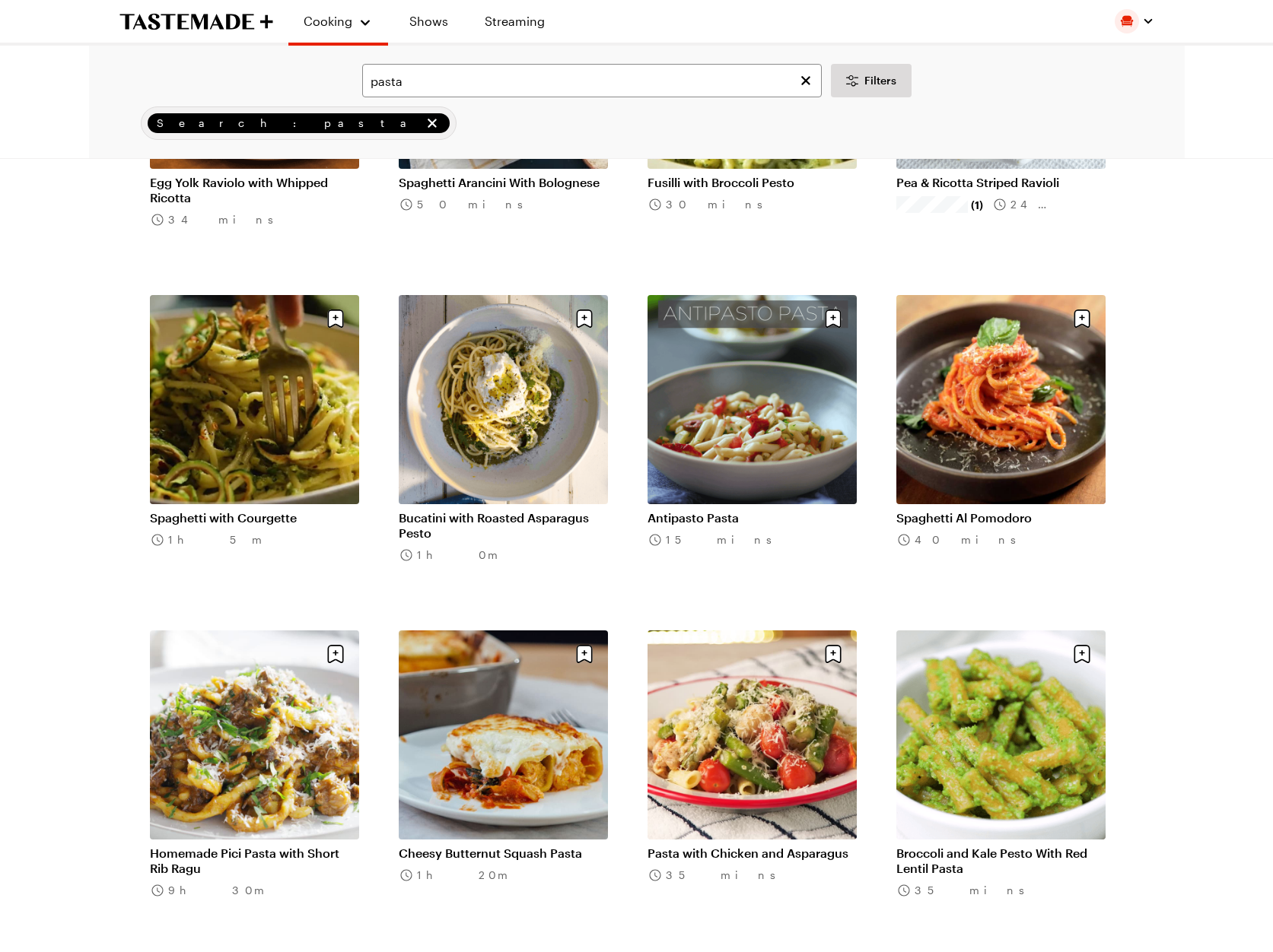
scroll to position [11095, 0]
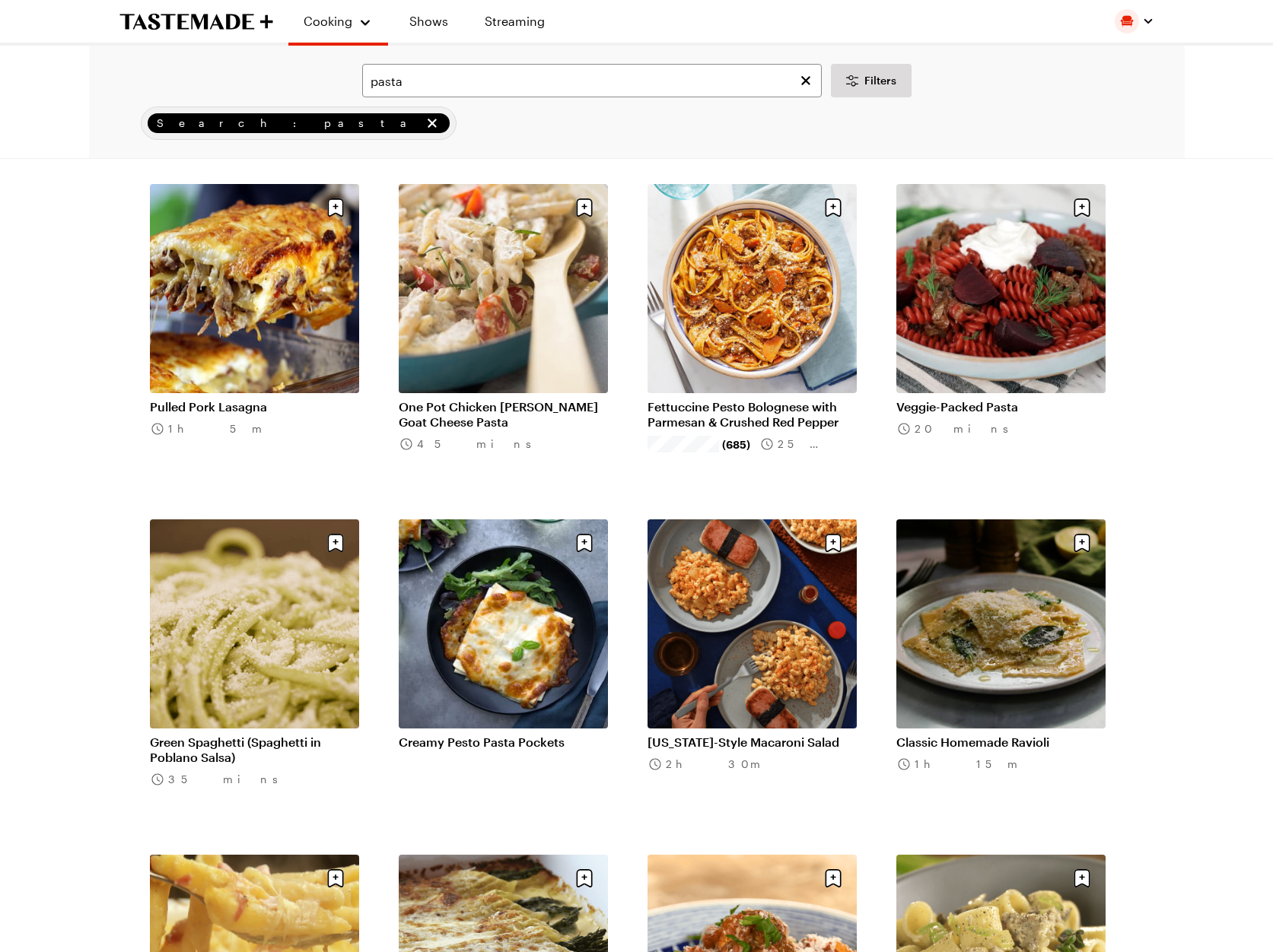
scroll to position [11875, 0]
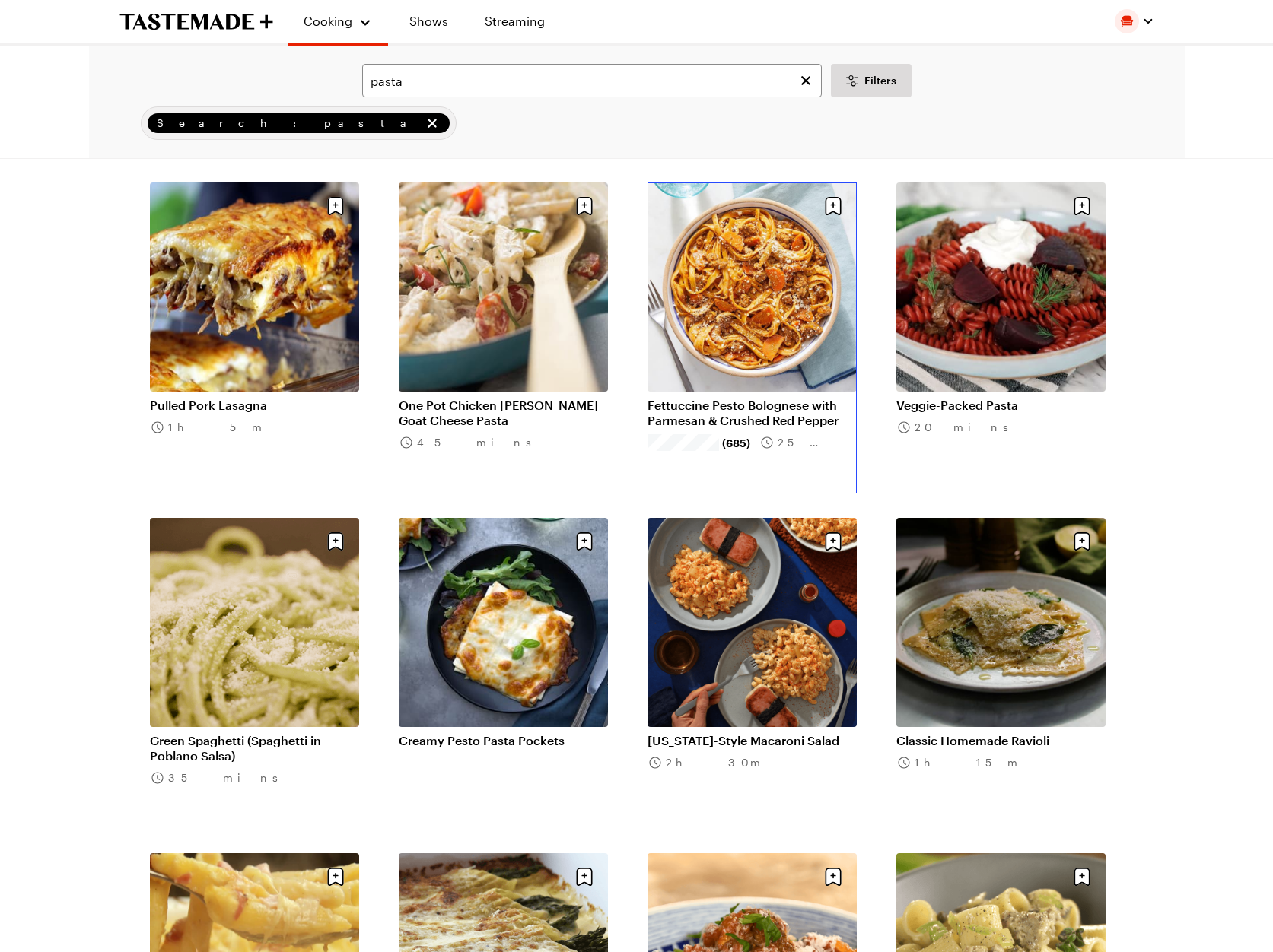
click at [770, 398] on link "Fettuccine Pesto Bolognese with Parmesan & Crushed Red Pepper" at bounding box center [752, 412] width 209 height 30
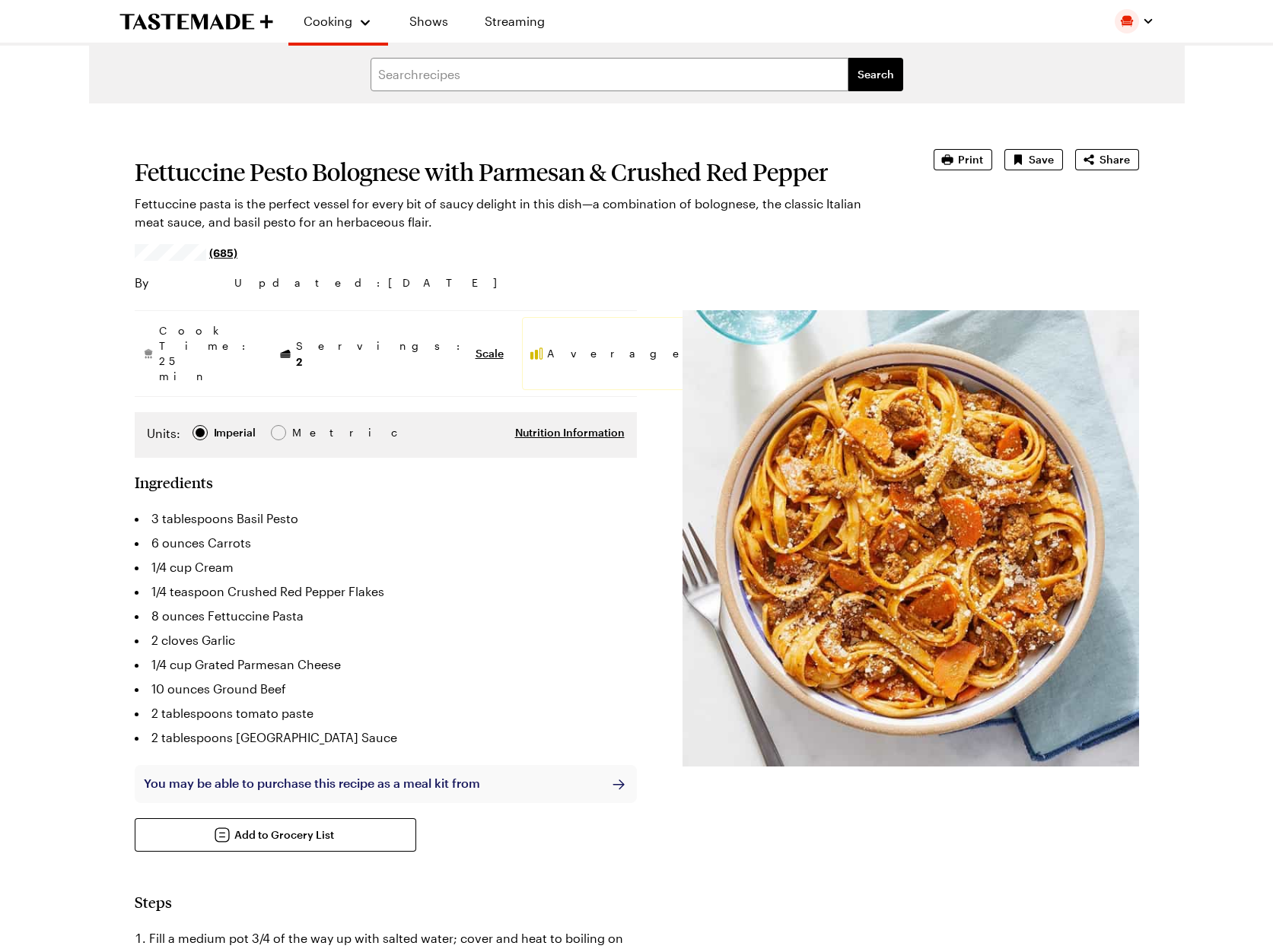
type textarea "x"
click at [975, 163] on span "Print" at bounding box center [970, 159] width 25 height 15
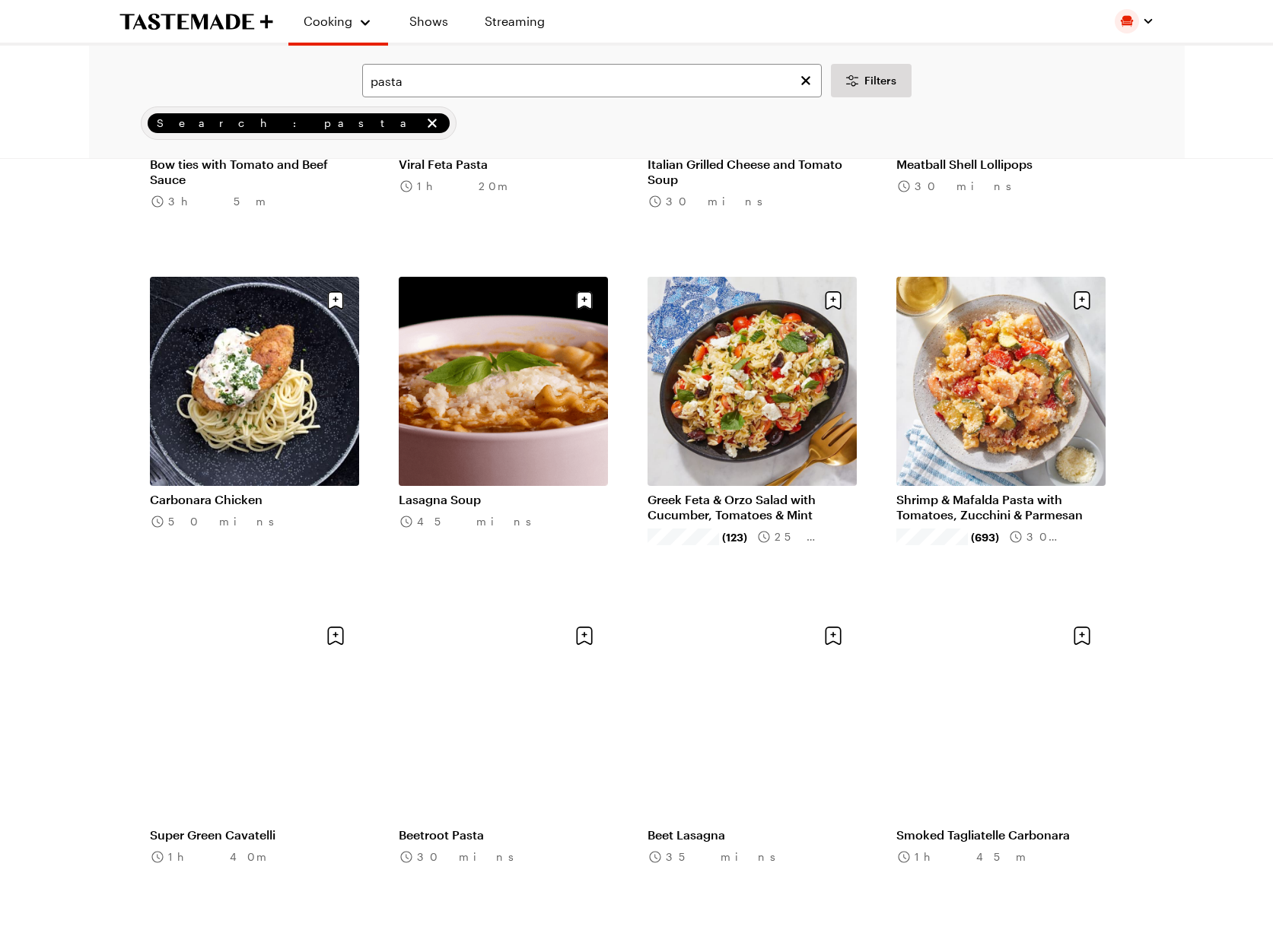
scroll to position [13460, 0]
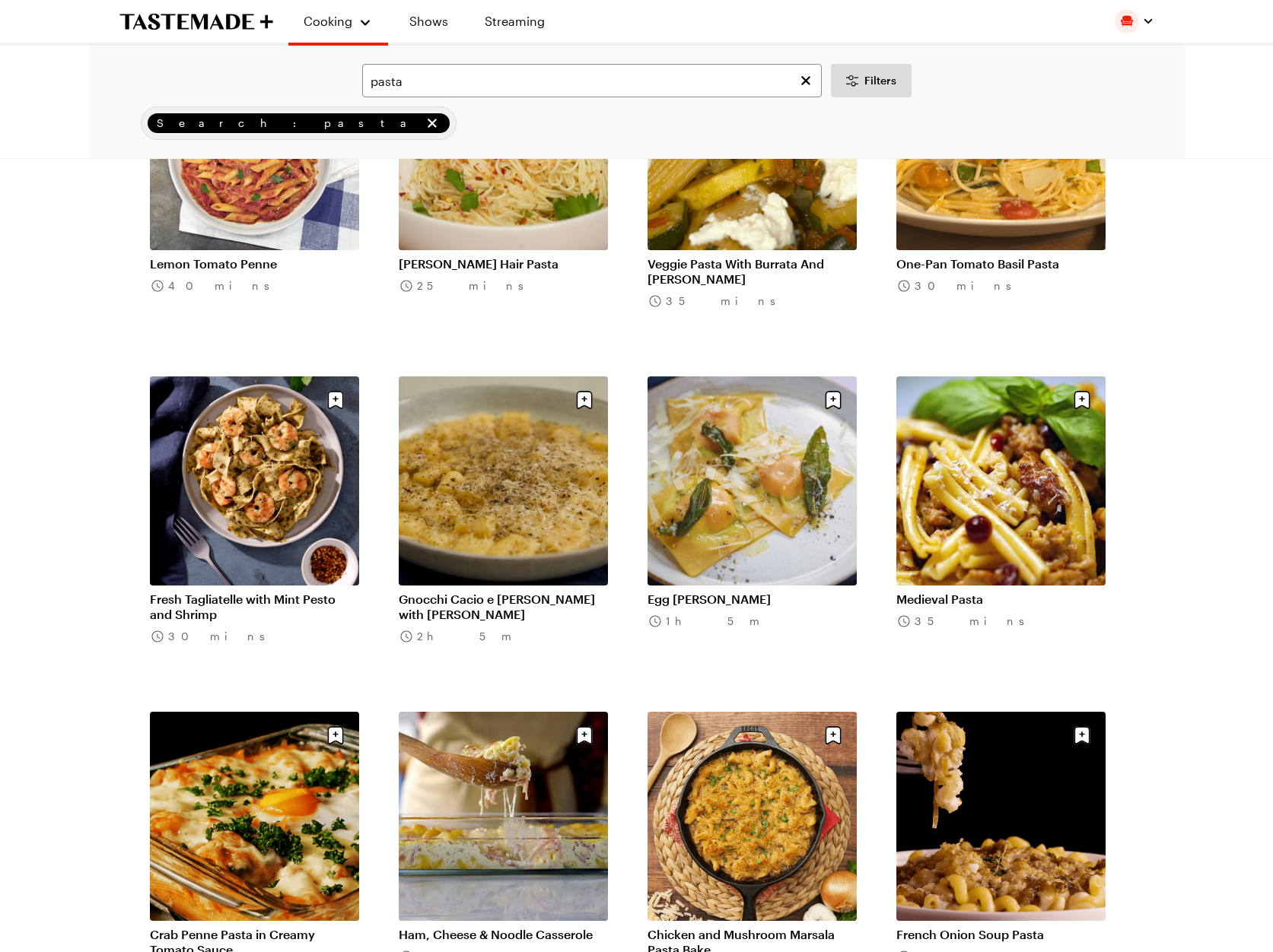
scroll to position [15038, 0]
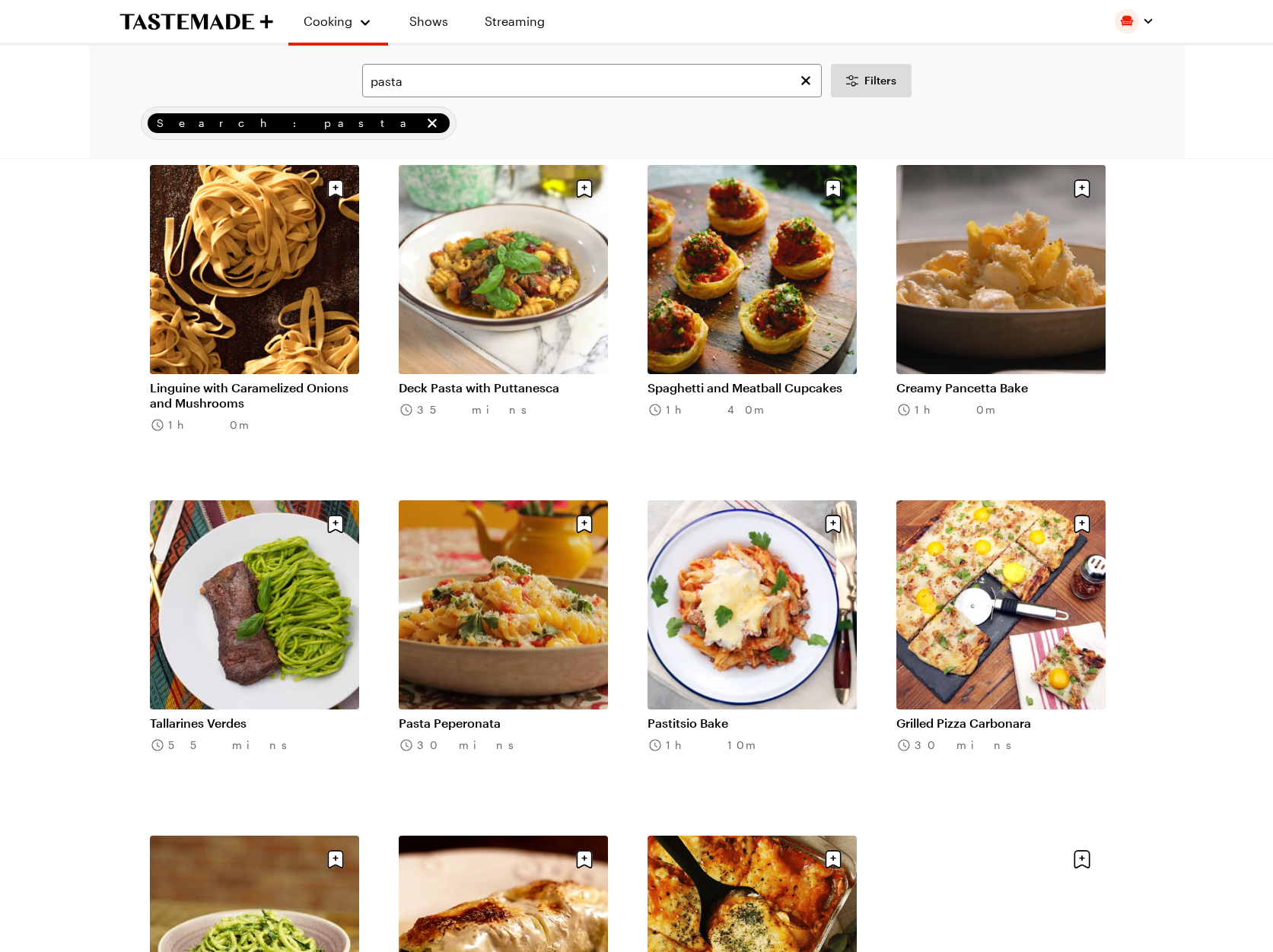
scroll to position [17260, 0]
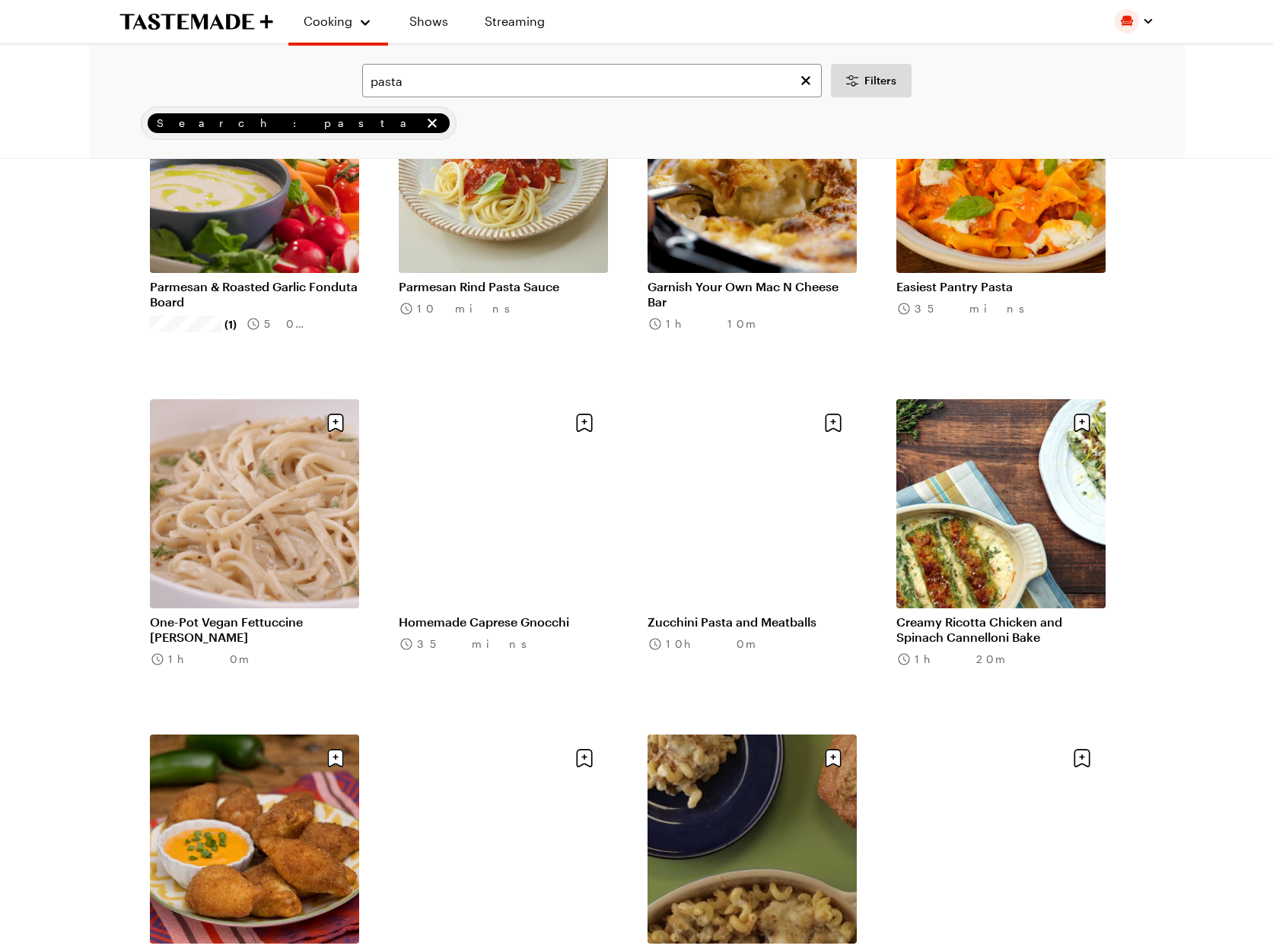
scroll to position [19432, 0]
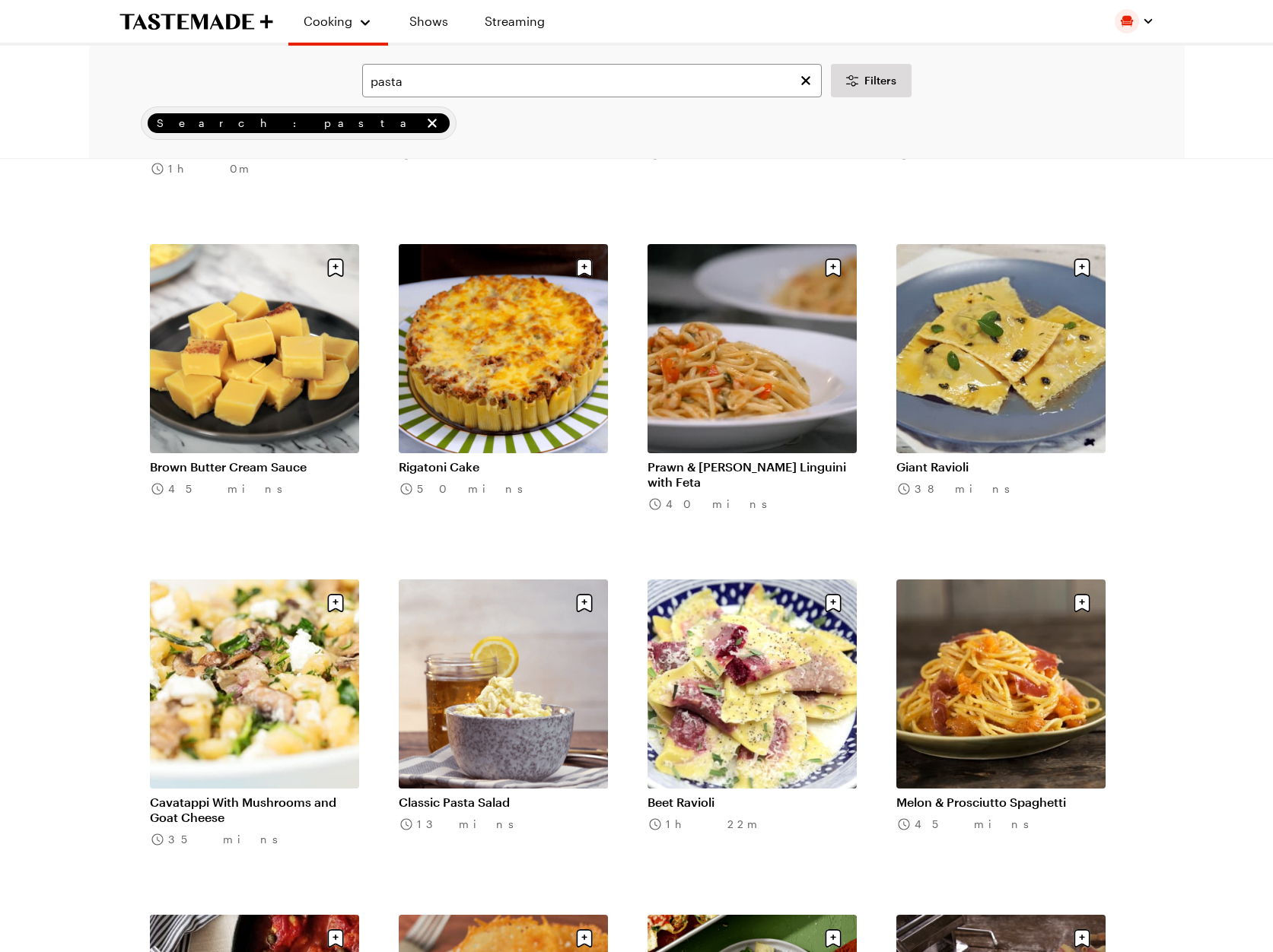
scroll to position [20201, 0]
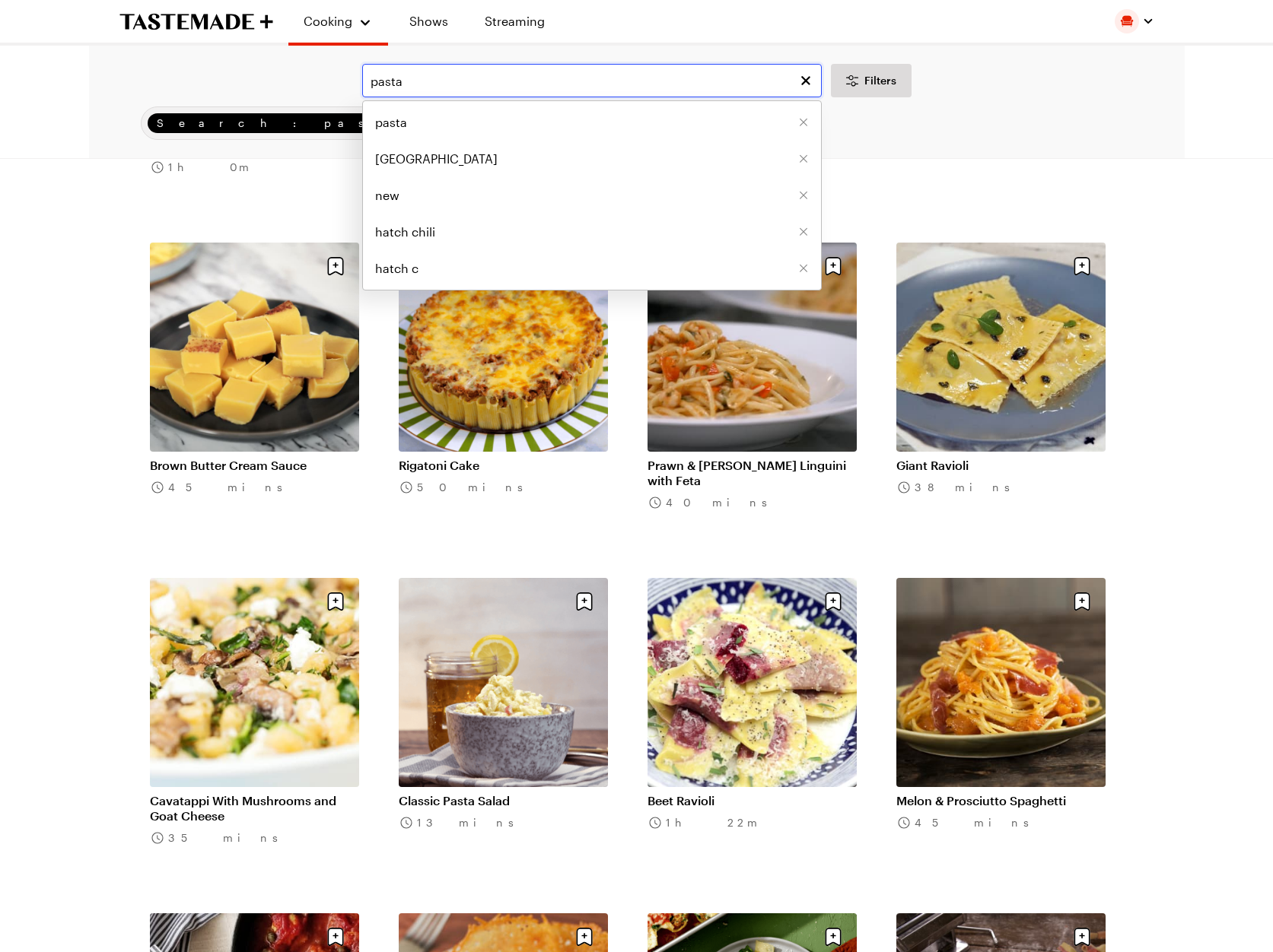
click at [495, 82] on input "pasta" at bounding box center [592, 80] width 460 height 34
type input "p"
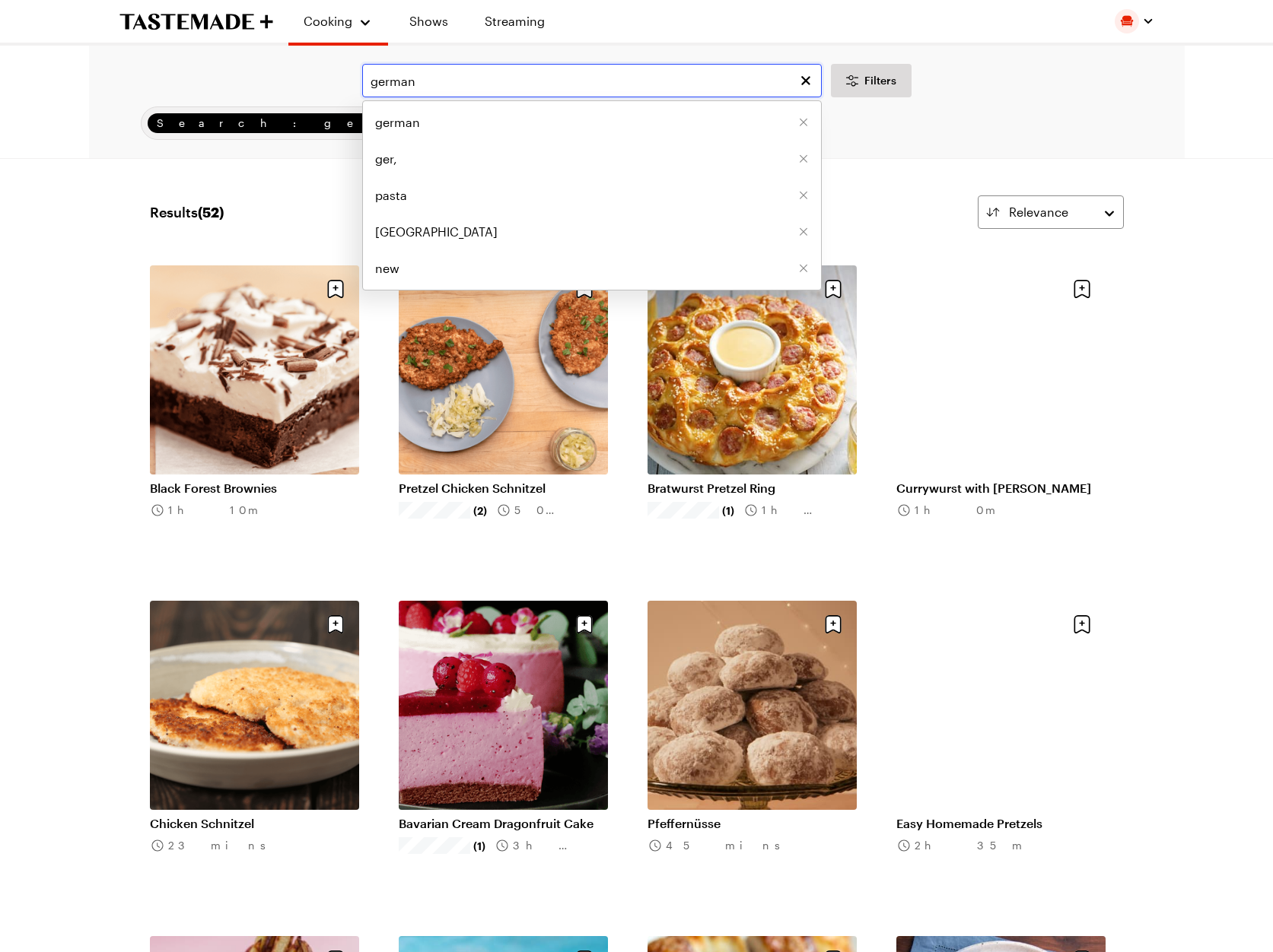
type input "german"
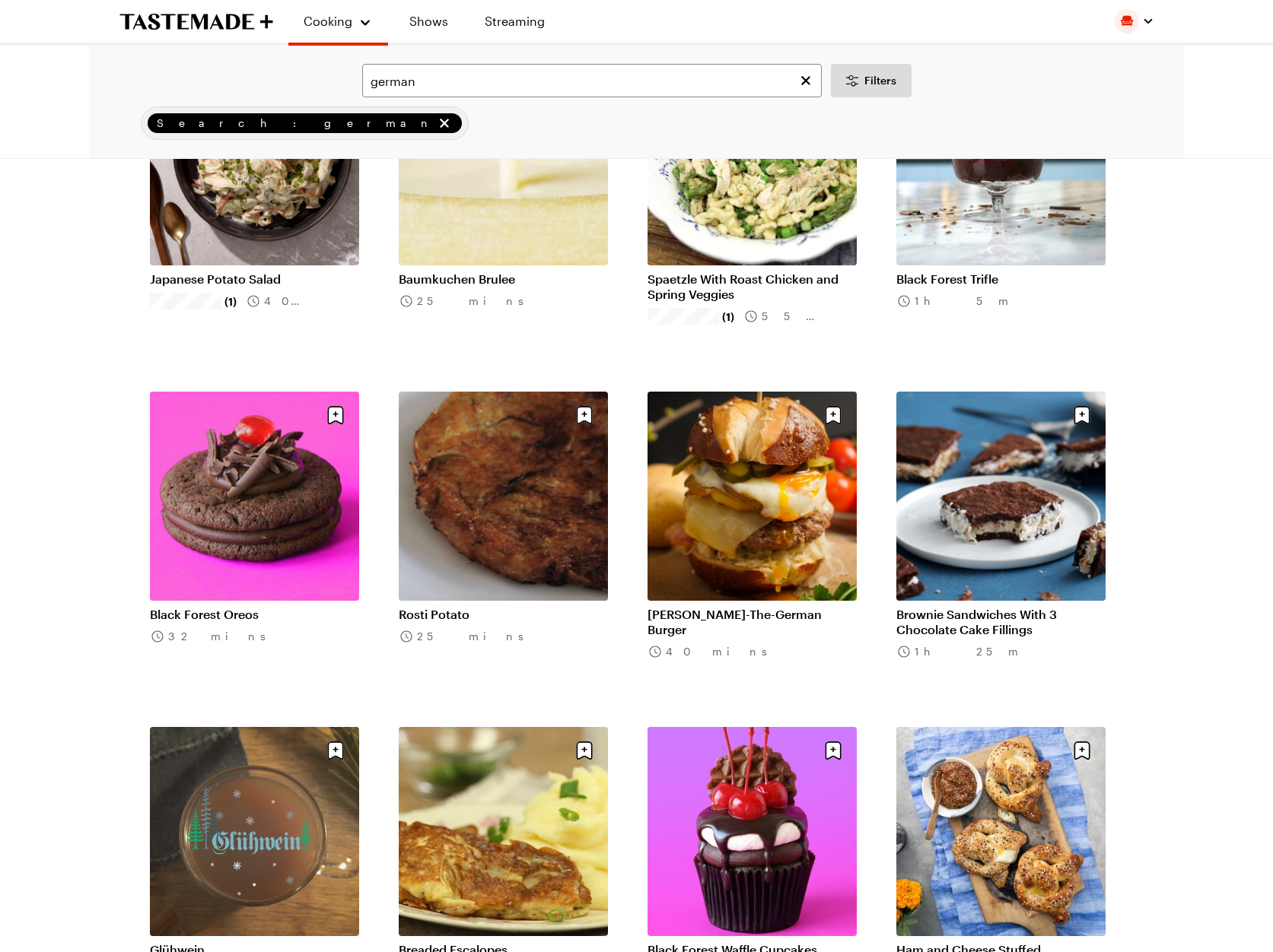
scroll to position [1223, 0]
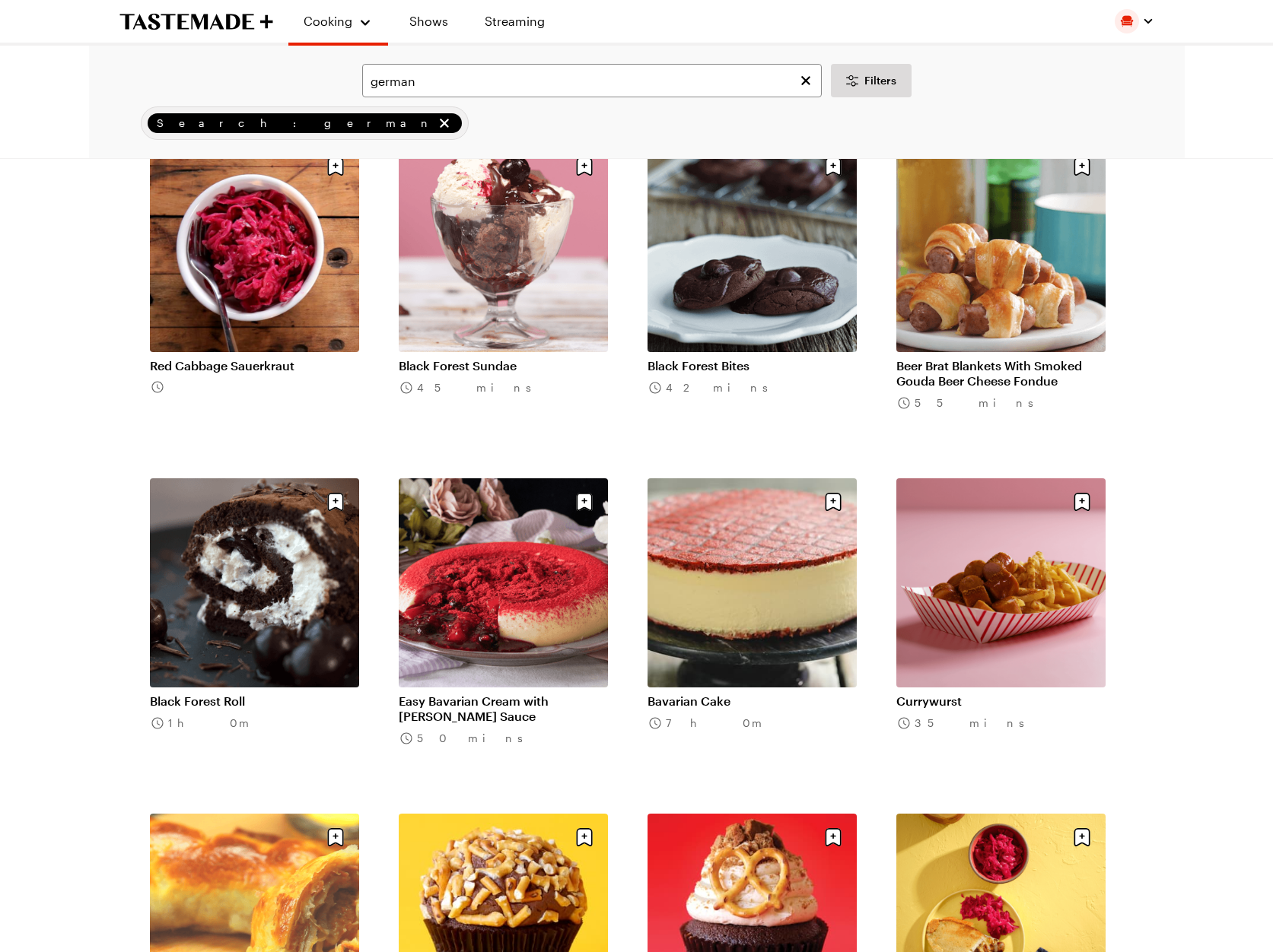
scroll to position [2473, 0]
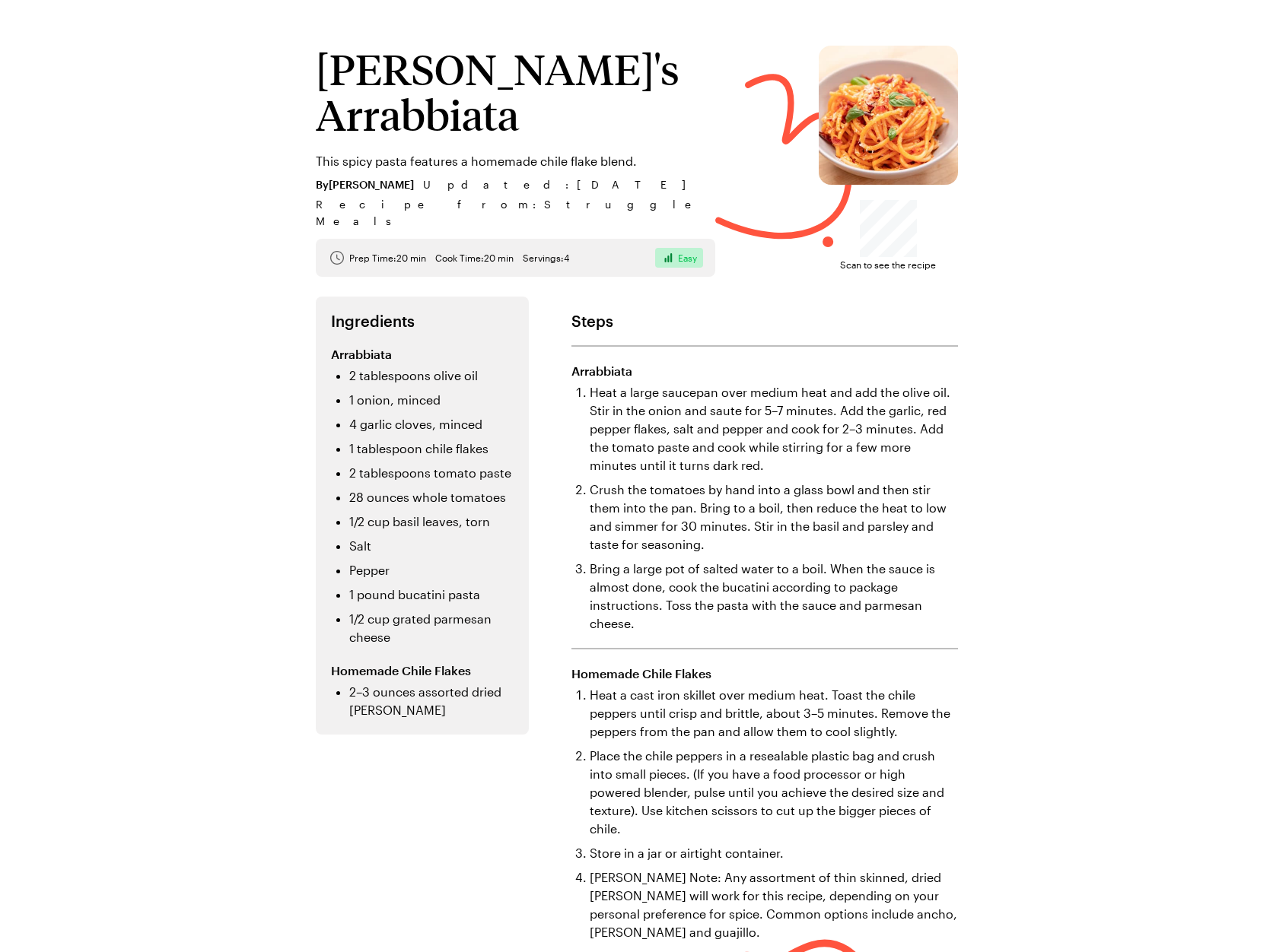
drag, startPoint x: 202, startPoint y: 58, endPoint x: 232, endPoint y: 14, distance: 53.3
click at [202, 58] on div "[PERSON_NAME]'s Arrabbiata This spicy pasta features a homemade chile flake ble…" at bounding box center [637, 531] width 1096 height 1064
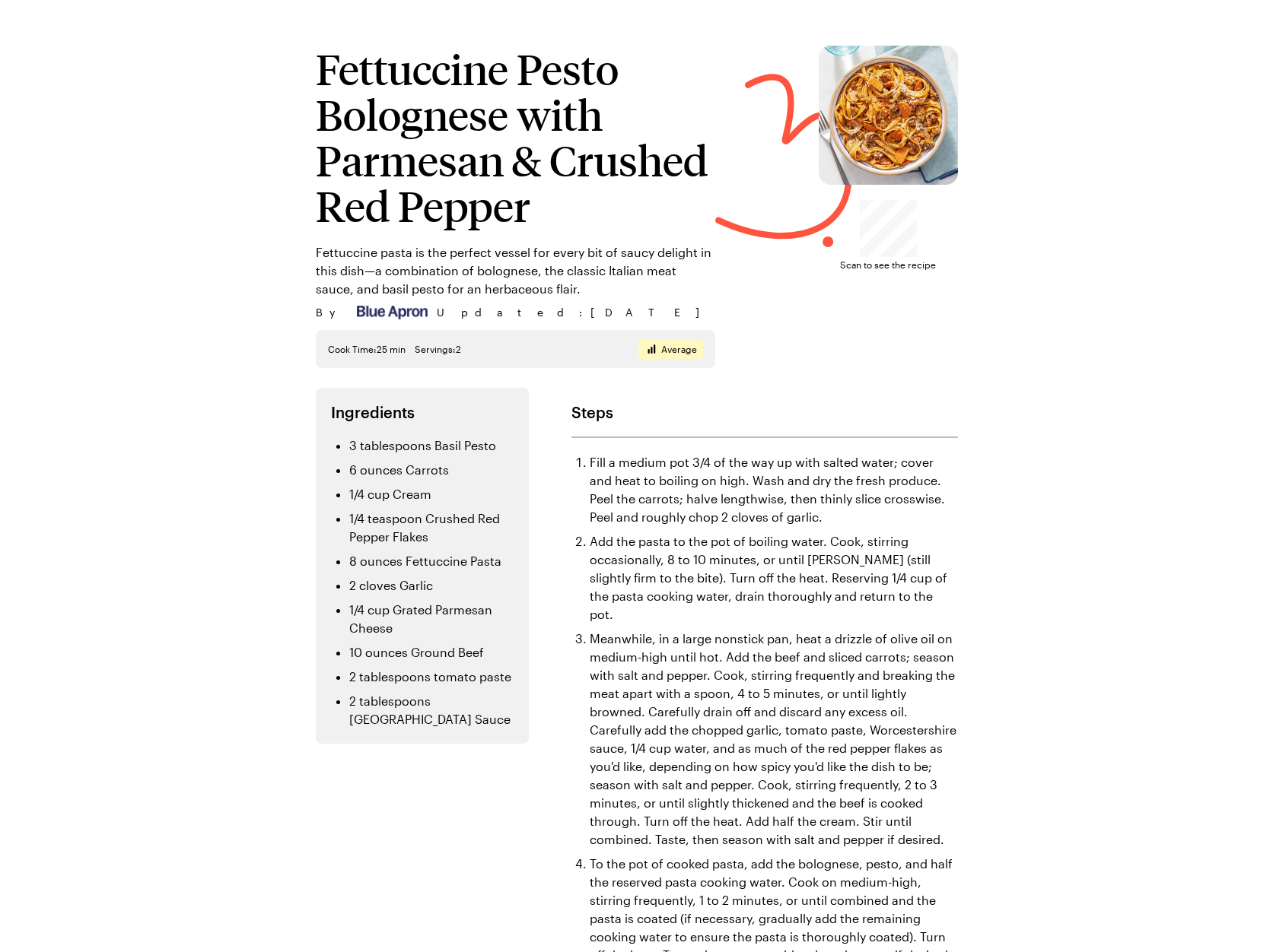
drag, startPoint x: 54, startPoint y: 32, endPoint x: 49, endPoint y: 21, distance: 12.1
click at [54, 31] on div "Fettuccine Pesto Bolognese with Parmesan & Crushed Red Pepper Fettuccine pasta …" at bounding box center [636, 552] width 1273 height 1105
